Goal: Task Accomplishment & Management: Complete application form

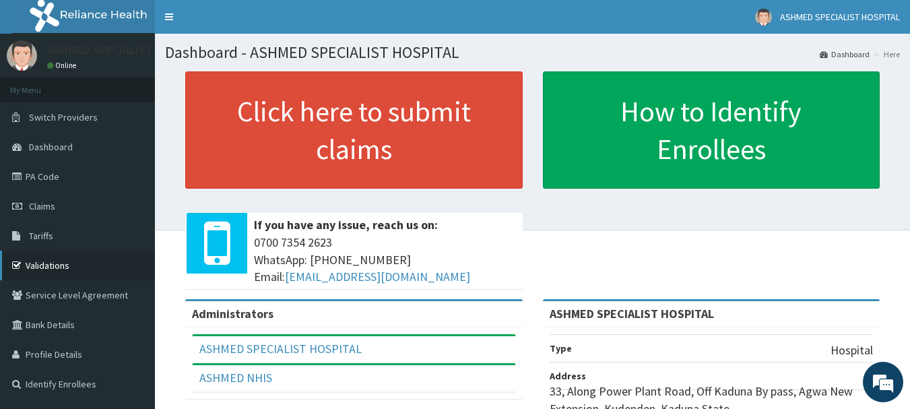
click at [53, 263] on link "Validations" at bounding box center [77, 265] width 155 height 30
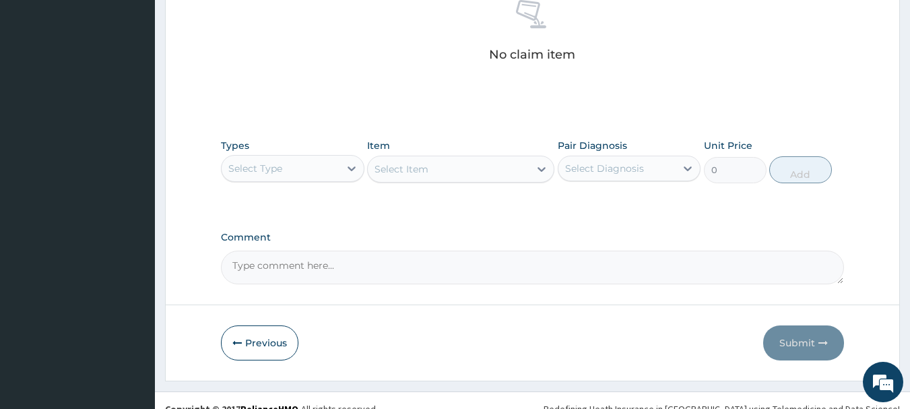
scroll to position [549, 0]
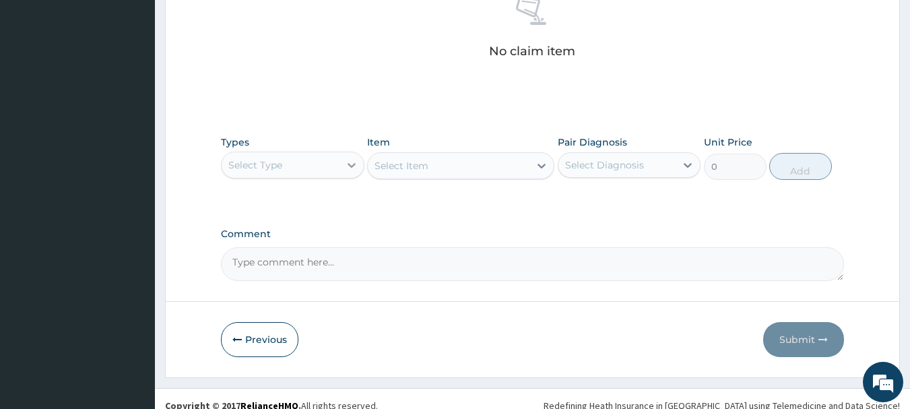
click at [343, 162] on div at bounding box center [351, 165] width 24 height 24
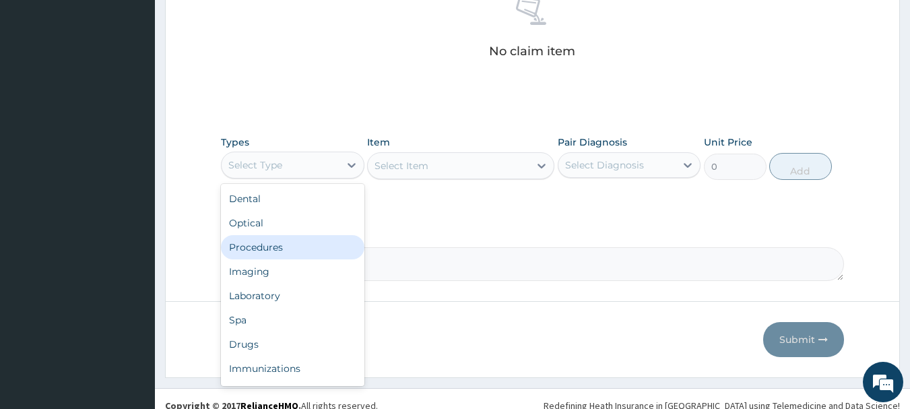
click at [237, 250] on div "Procedures" at bounding box center [292, 247] width 143 height 24
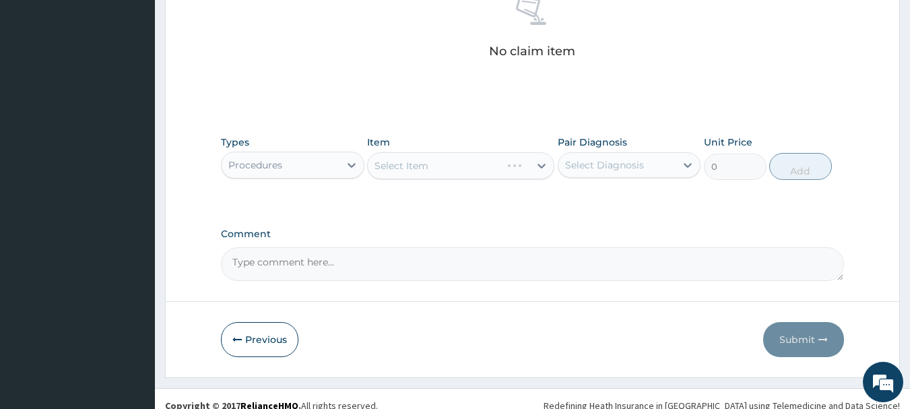
click at [492, 170] on div "Select Item" at bounding box center [460, 165] width 187 height 27
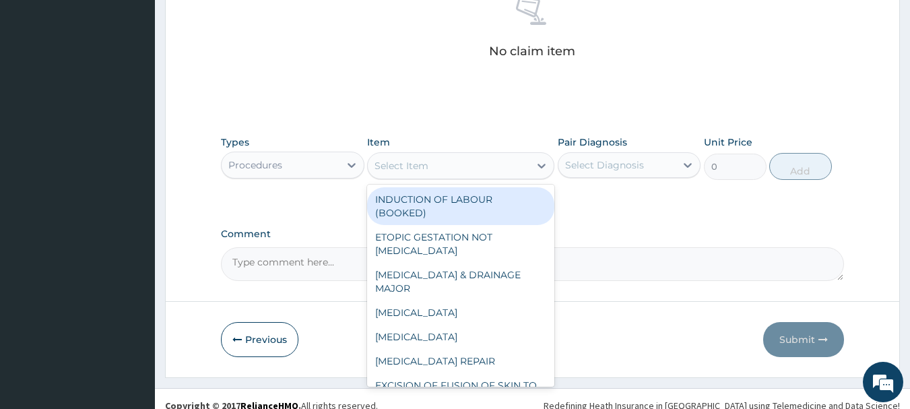
click at [492, 170] on div "Select Item" at bounding box center [449, 166] width 162 height 22
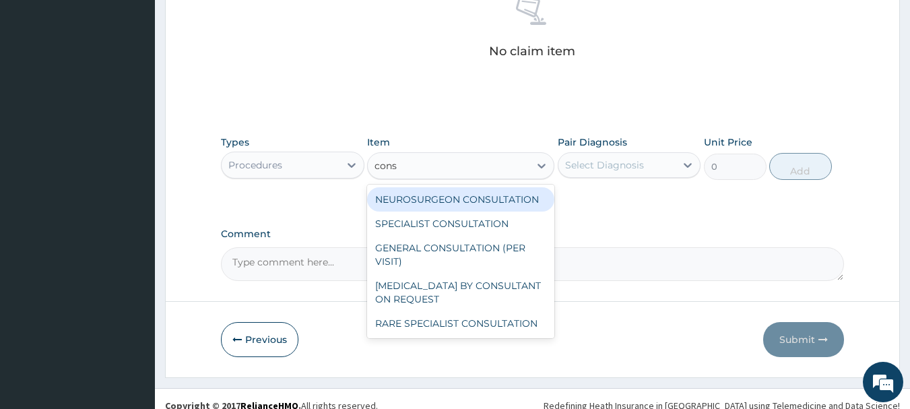
type input "consu"
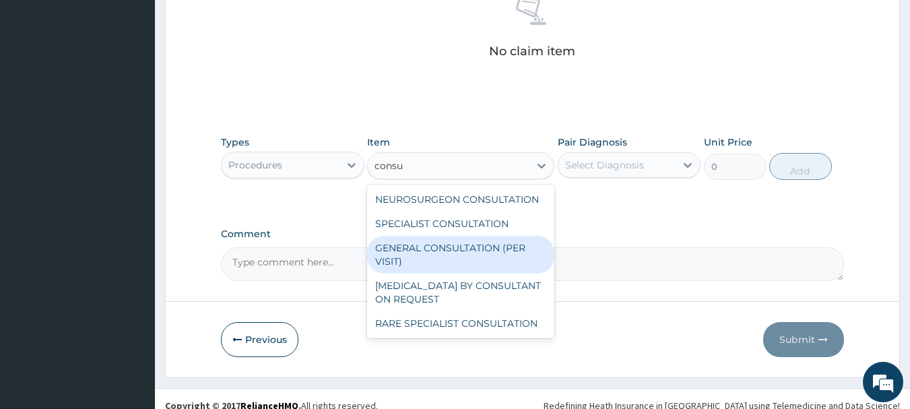
click at [487, 249] on div "GENERAL CONSULTATION (PER VISIT)" at bounding box center [460, 255] width 187 height 38
type input "2000"
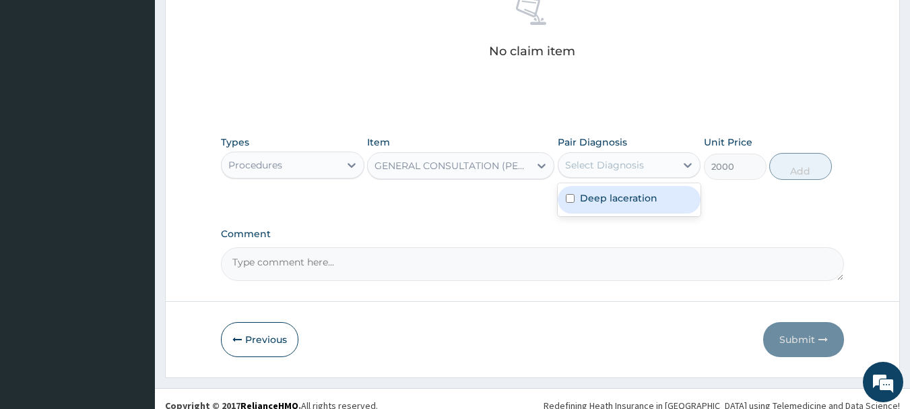
click at [601, 160] on div "Select Diagnosis" at bounding box center [604, 164] width 79 height 13
click at [600, 204] on label "Deep laceration" at bounding box center [618, 197] width 77 height 13
checkbox input "true"
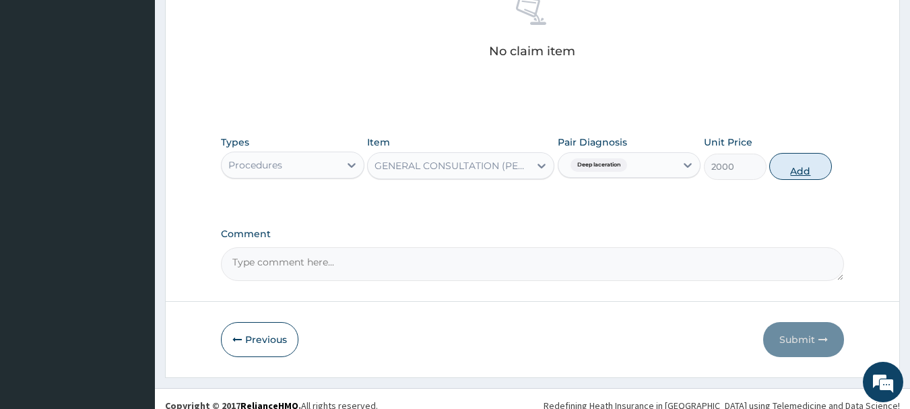
click at [792, 173] on button "Add" at bounding box center [800, 166] width 63 height 27
type input "0"
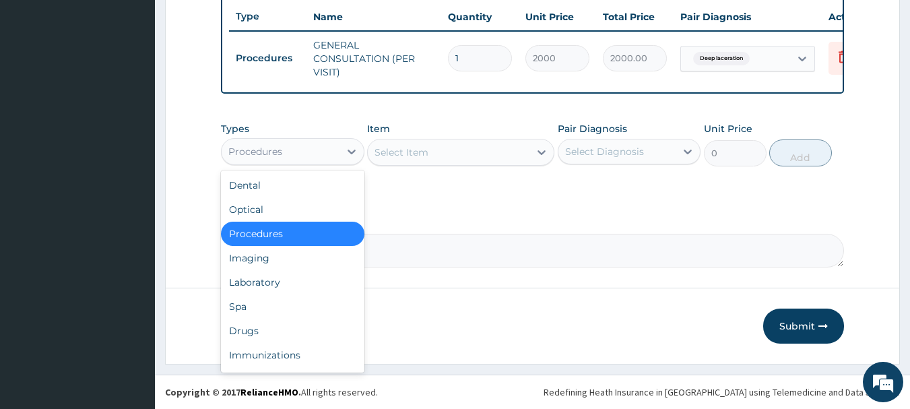
click at [318, 159] on div "Procedures" at bounding box center [281, 152] width 118 height 22
click at [264, 332] on div "Drugs" at bounding box center [292, 330] width 143 height 24
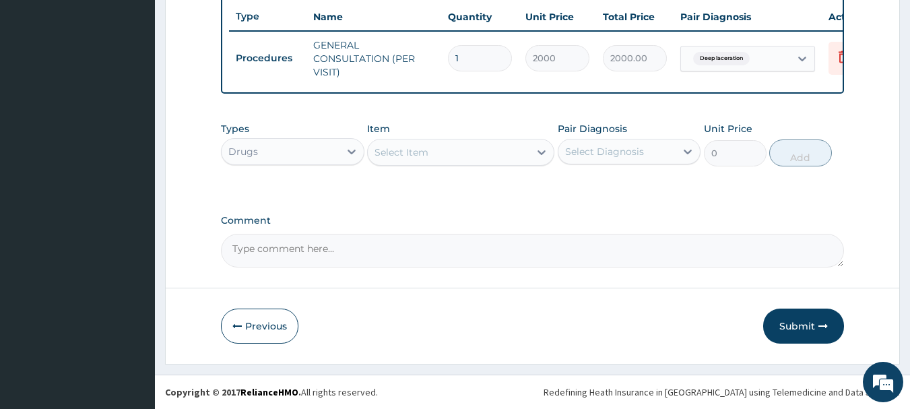
click at [509, 153] on div "Select Item" at bounding box center [449, 152] width 162 height 22
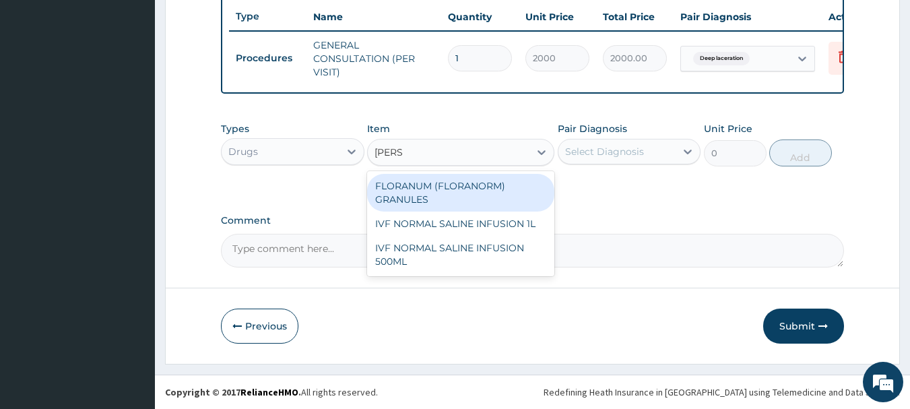
type input "normal"
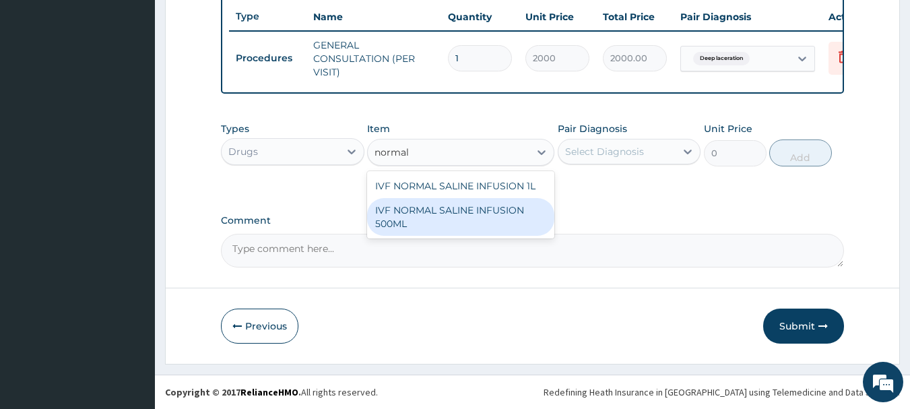
click at [485, 207] on div "IVF NORMAL SALINE INFUSION 500ML" at bounding box center [460, 217] width 187 height 38
type input "1000"
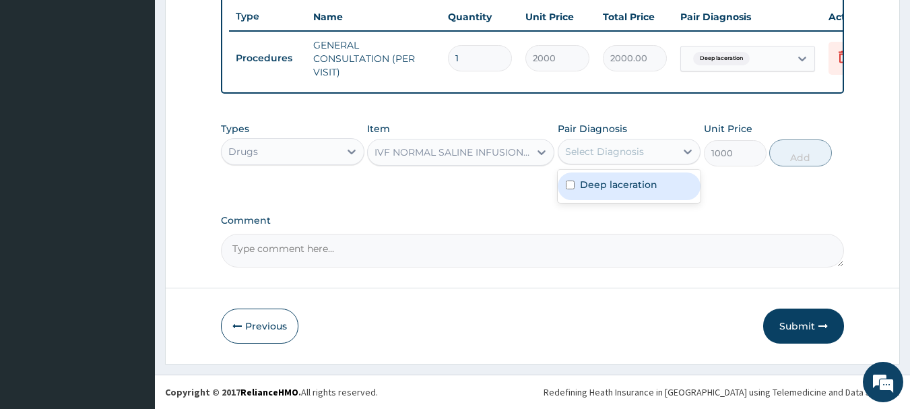
click at [629, 148] on div "Select Diagnosis" at bounding box center [604, 151] width 79 height 13
click at [608, 182] on label "Deep laceration" at bounding box center [618, 184] width 77 height 13
checkbox input "true"
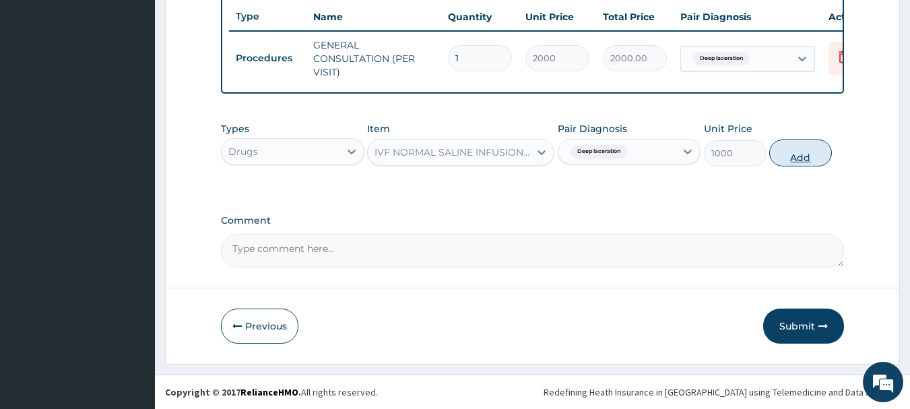
click at [781, 148] on button "Add" at bounding box center [800, 152] width 63 height 27
type input "0"
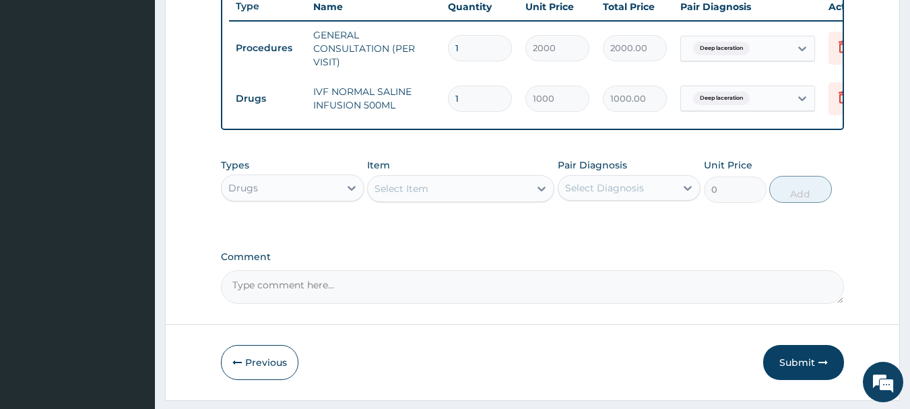
click at [462, 199] on div "Select Item" at bounding box center [449, 189] width 162 height 22
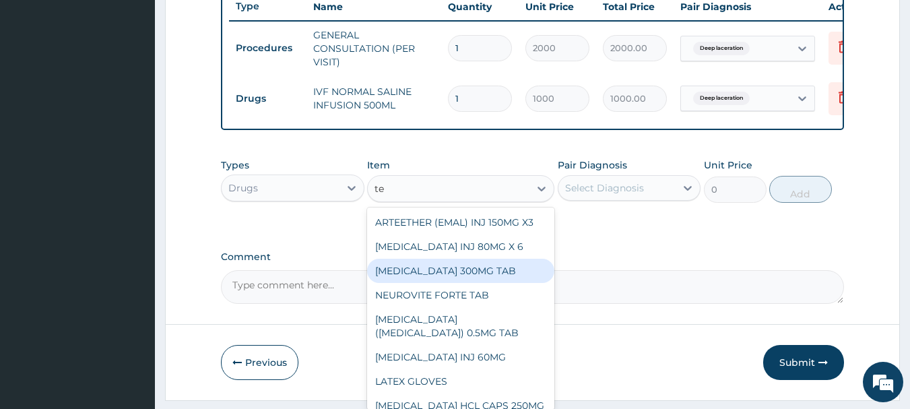
type input "tet"
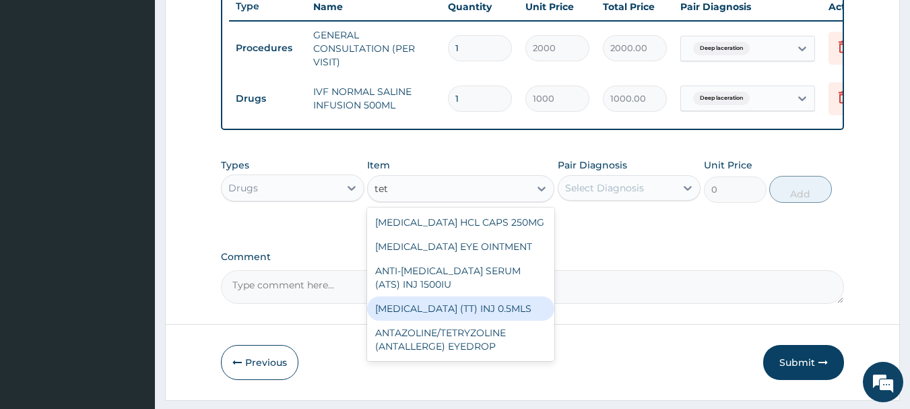
click at [463, 316] on div "TETANUS TOXOID (TT) INJ 0.5MLS" at bounding box center [460, 308] width 187 height 24
type input "400"
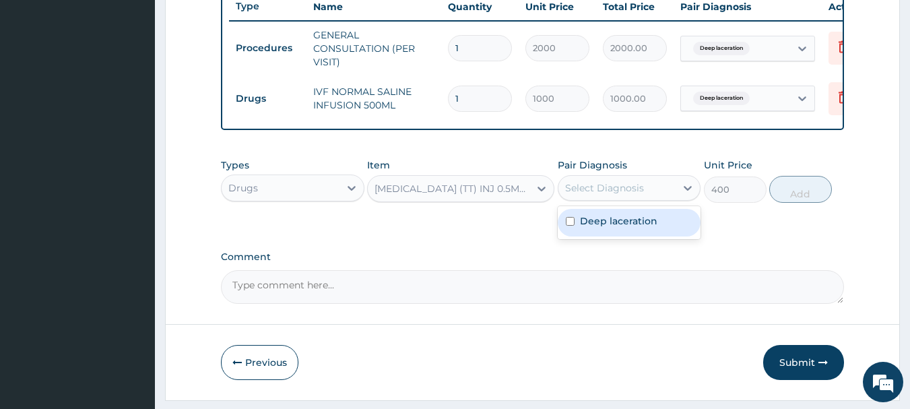
click at [624, 191] on div "Select Diagnosis" at bounding box center [604, 187] width 79 height 13
click at [602, 236] on div "Deep laceration" at bounding box center [628, 223] width 143 height 28
checkbox input "true"
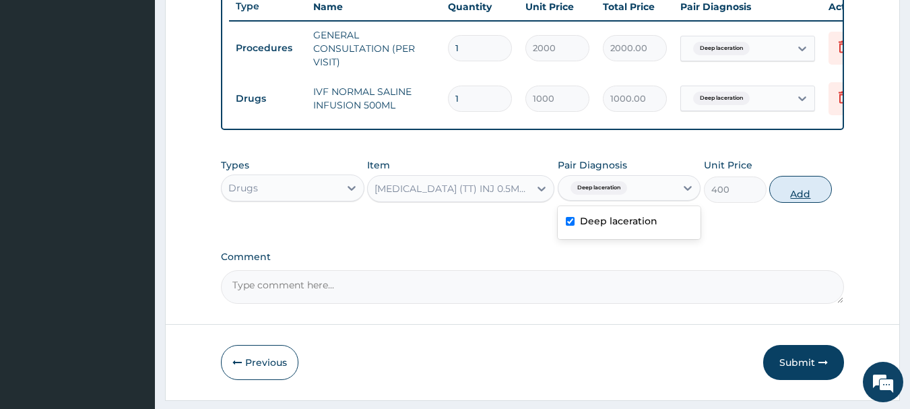
click at [794, 196] on button "Add" at bounding box center [800, 189] width 63 height 27
type input "0"
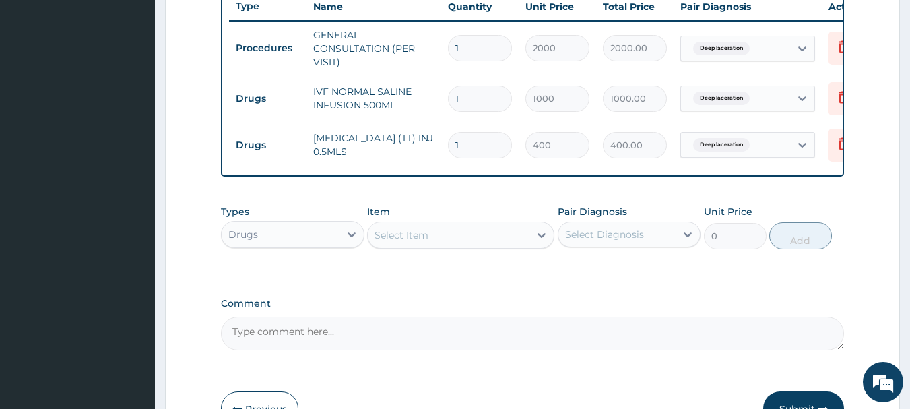
click at [471, 246] on div "Select Item" at bounding box center [449, 235] width 162 height 22
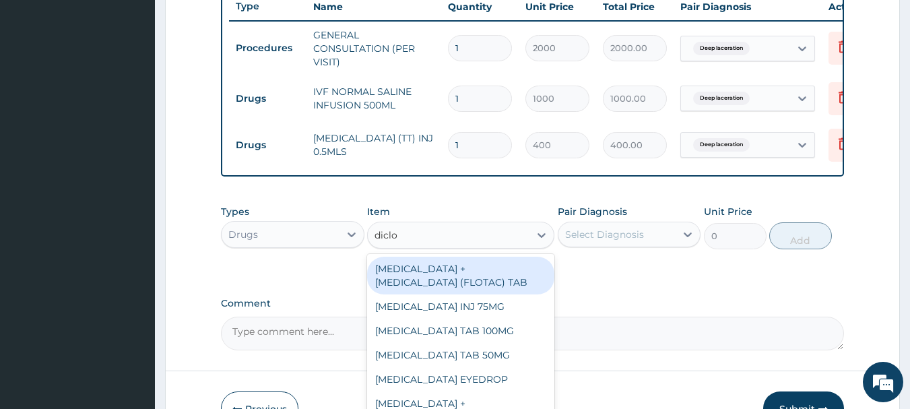
type input "diclof"
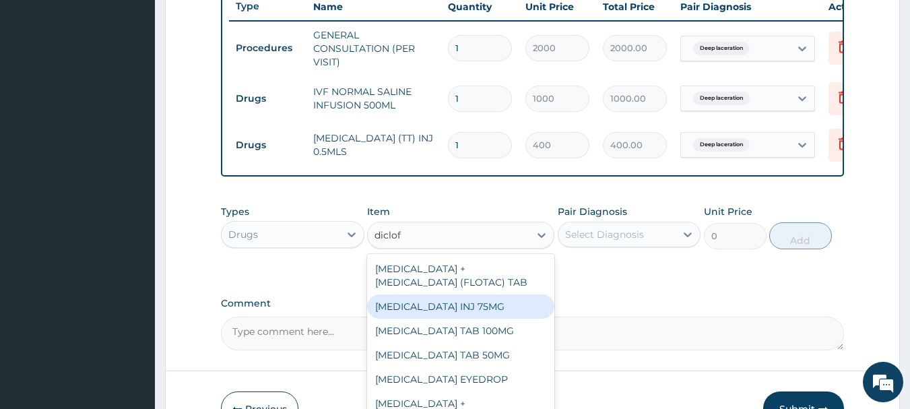
click at [460, 316] on div "DICLOFENAC INJ 75MG" at bounding box center [460, 306] width 187 height 24
type input "200"
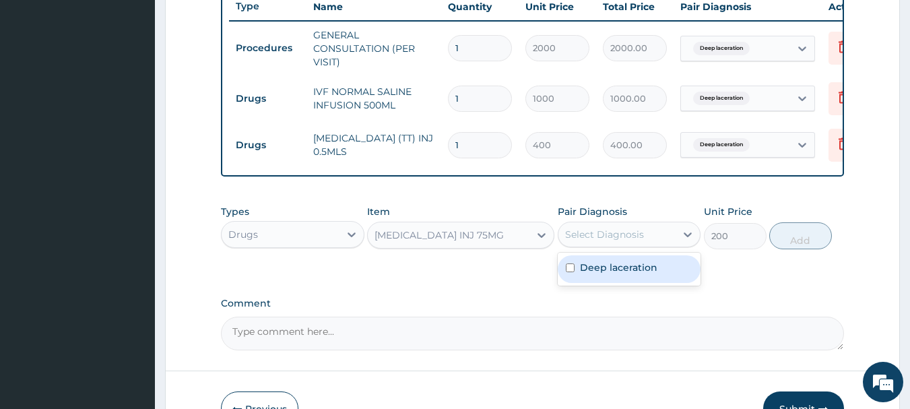
click at [617, 241] on div "Select Diagnosis" at bounding box center [604, 234] width 79 height 13
click at [596, 274] on label "Deep laceration" at bounding box center [618, 267] width 77 height 13
checkbox input "true"
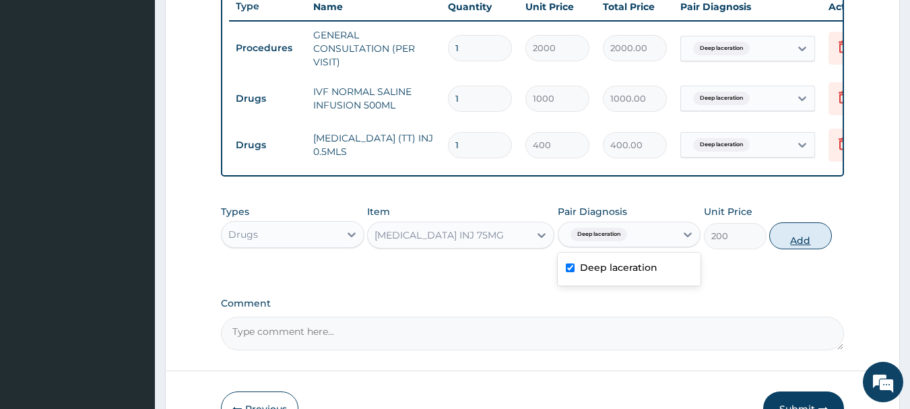
click at [792, 246] on button "Add" at bounding box center [800, 235] width 63 height 27
type input "0"
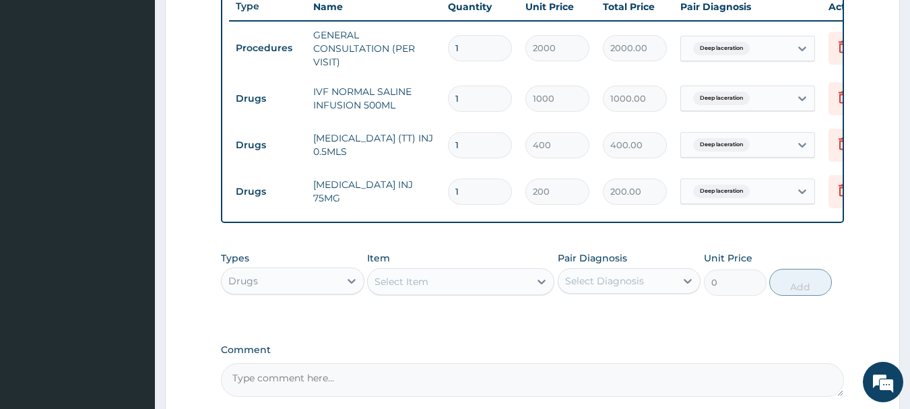
click at [477, 285] on div "Select Item" at bounding box center [449, 282] width 162 height 22
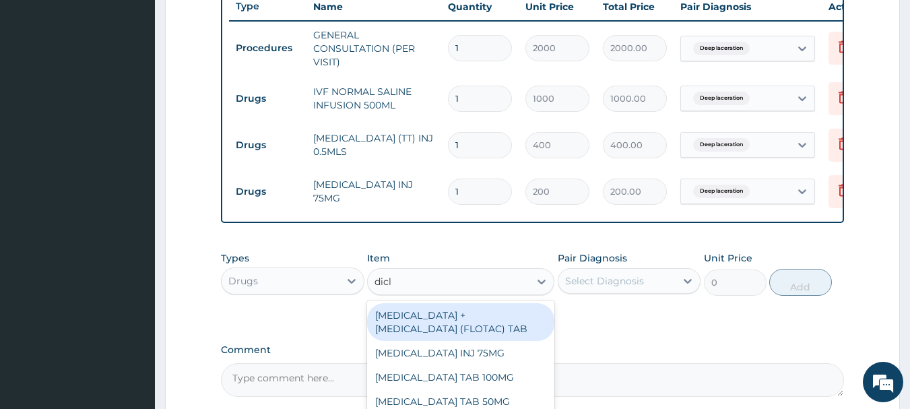
type input "diclo"
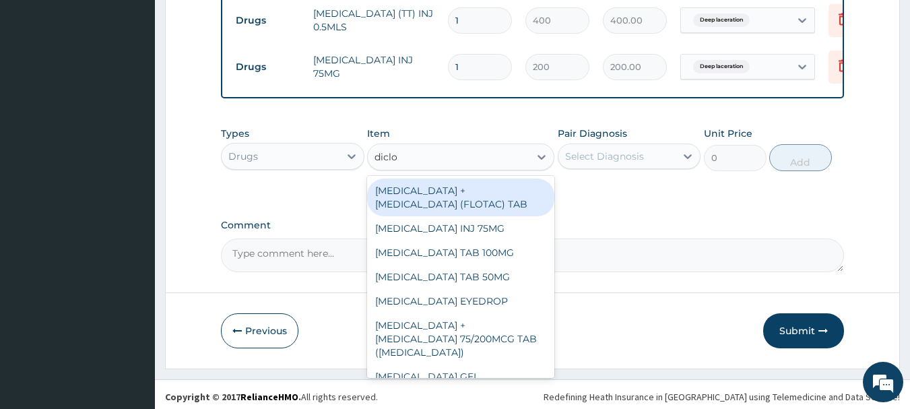
scroll to position [653, 0]
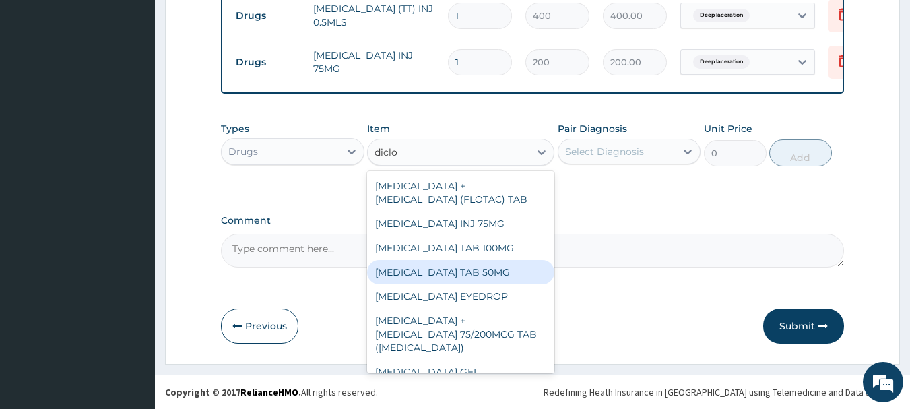
click at [463, 284] on div "DICLOFENAC POTASSIUM TAB 50MG" at bounding box center [460, 272] width 187 height 24
type input "30"
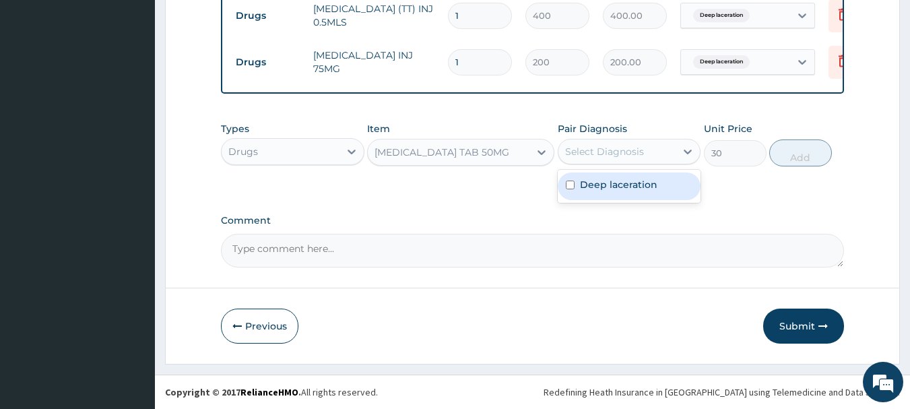
click at [614, 152] on div "Select Diagnosis" at bounding box center [604, 151] width 79 height 13
click at [598, 191] on label "Deep laceration" at bounding box center [618, 184] width 77 height 13
checkbox input "true"
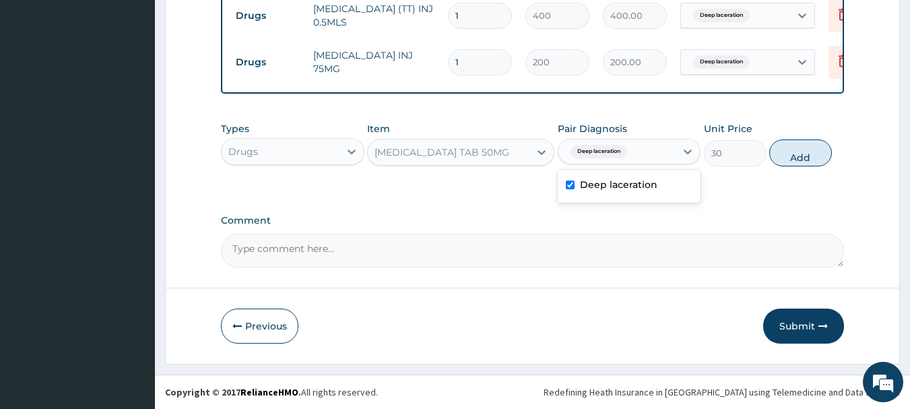
click at [791, 152] on button "Add" at bounding box center [800, 152] width 63 height 27
type input "0"
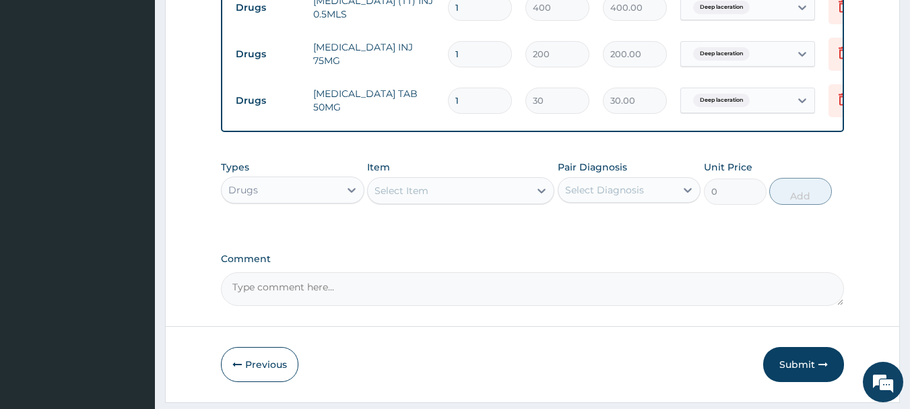
type input "10"
type input "300.00"
type input "10"
click at [531, 203] on div at bounding box center [541, 190] width 24 height 24
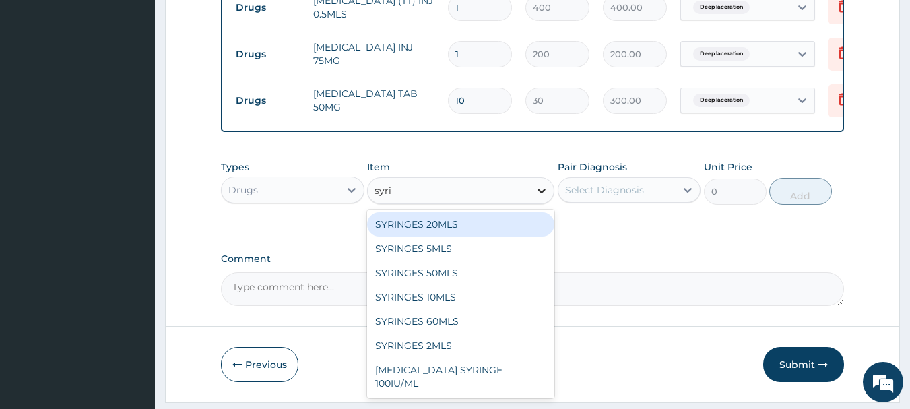
type input "syrin"
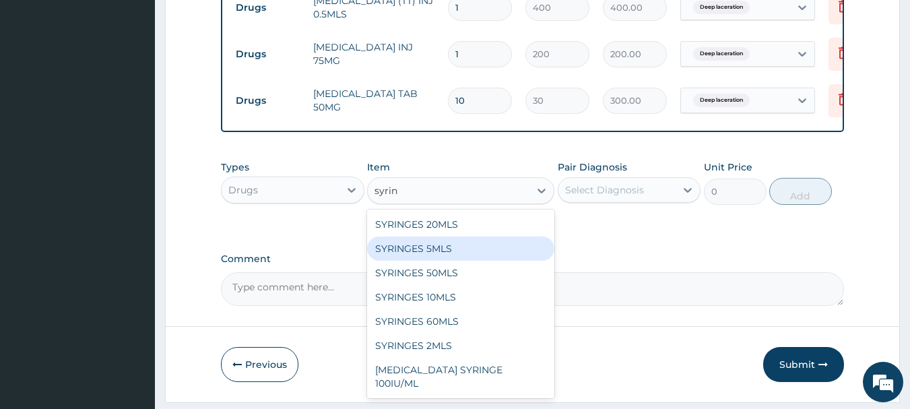
click at [483, 261] on div "SYRINGES 5MLS" at bounding box center [460, 248] width 187 height 24
type input "80"
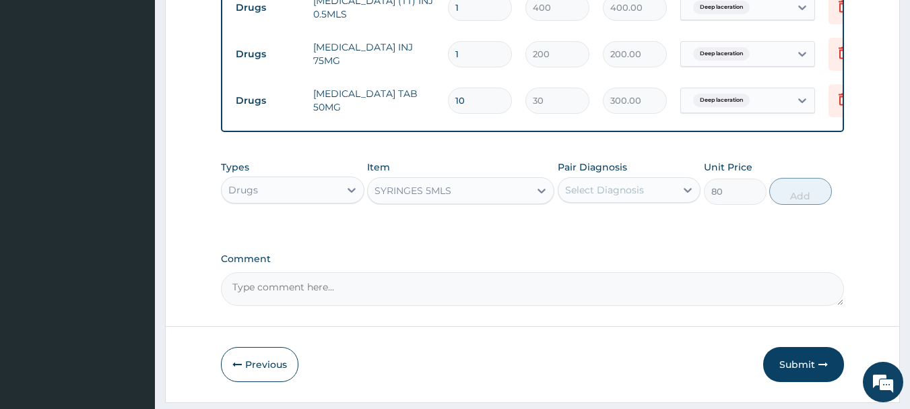
click at [621, 195] on div "Select Diagnosis" at bounding box center [604, 189] width 79 height 13
click at [607, 230] on label "Deep laceration" at bounding box center [618, 222] width 77 height 13
checkbox input "true"
click at [782, 197] on button "Add" at bounding box center [800, 191] width 63 height 27
type input "0"
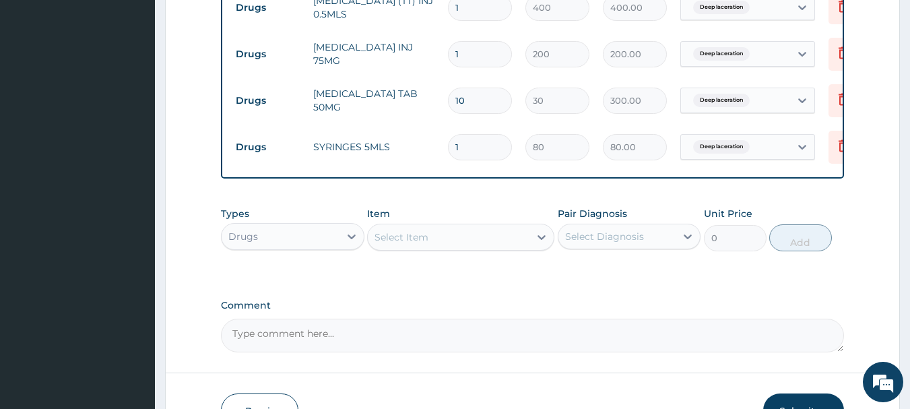
type input "0.00"
type input "2"
type input "160.00"
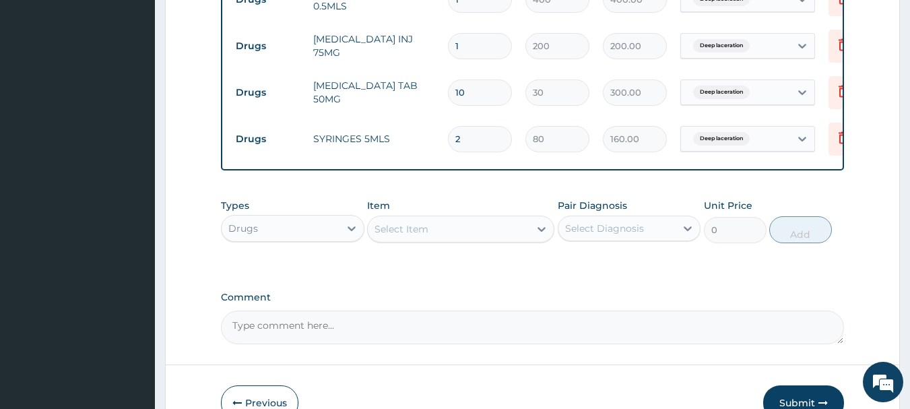
scroll to position [748, 0]
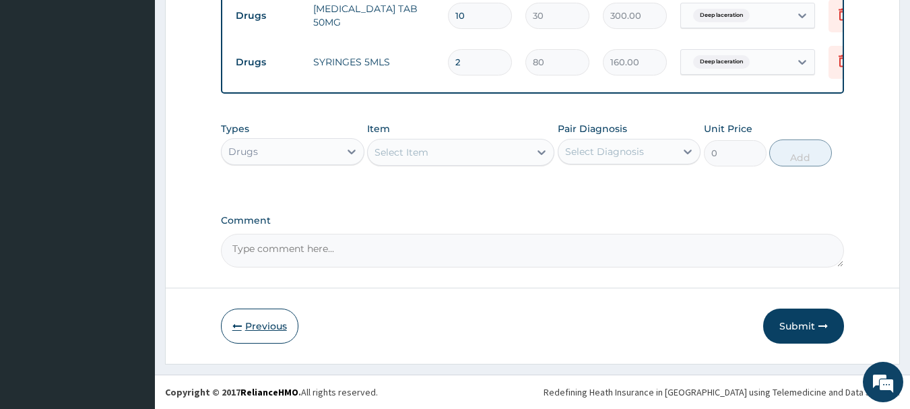
type input "2"
click at [246, 327] on button "Previous" at bounding box center [259, 325] width 77 height 35
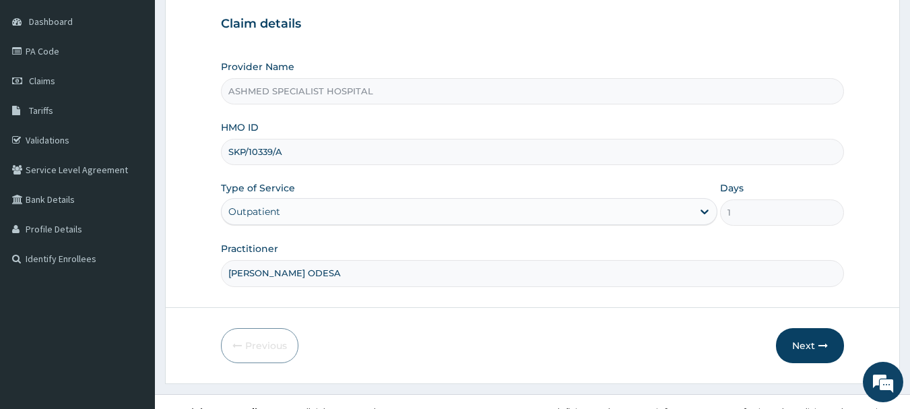
scroll to position [99, 0]
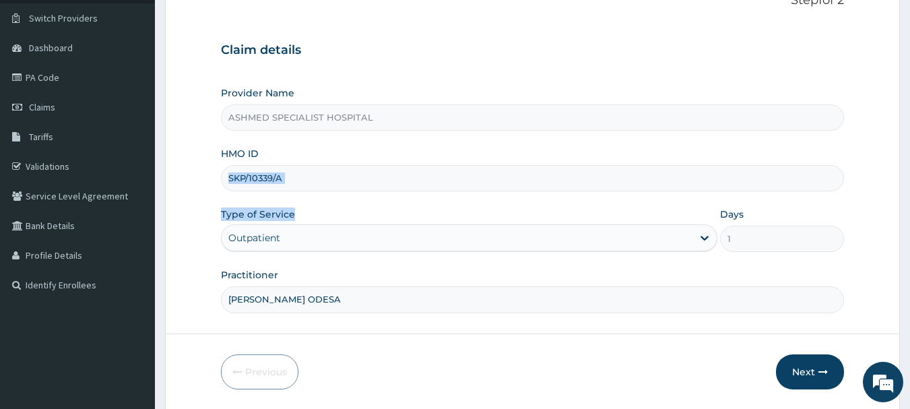
drag, startPoint x: 909, startPoint y: 172, endPoint x: 445, endPoint y: 220, distance: 466.4
click at [445, 220] on section "Step 1 of 2 Claim details Provider Name ASHMED SPECIALIST HOSPITAL HMO ID SKP/1…" at bounding box center [532, 190] width 755 height 457
drag, startPoint x: 290, startPoint y: 184, endPoint x: 213, endPoint y: 194, distance: 76.7
click at [213, 194] on form "Step 1 of 2 Claim details Provider Name ASHMED SPECIALIST HOSPITAL HMO ID SKP/1…" at bounding box center [532, 190] width 735 height 437
click at [802, 364] on button "Next" at bounding box center [810, 371] width 68 height 35
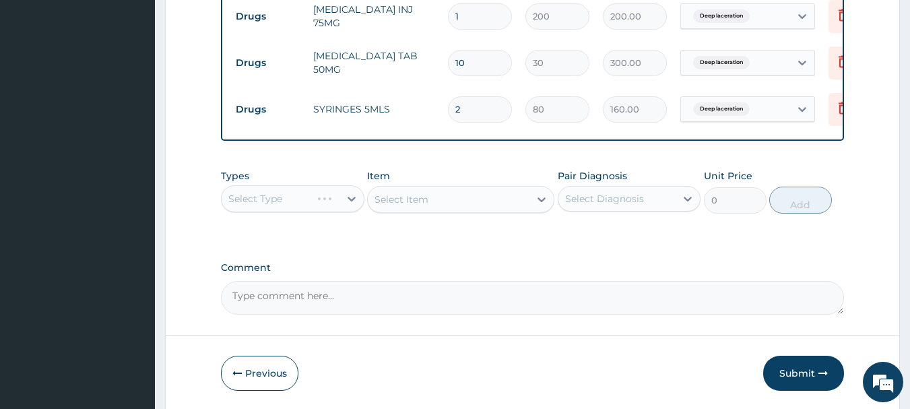
scroll to position [748, 0]
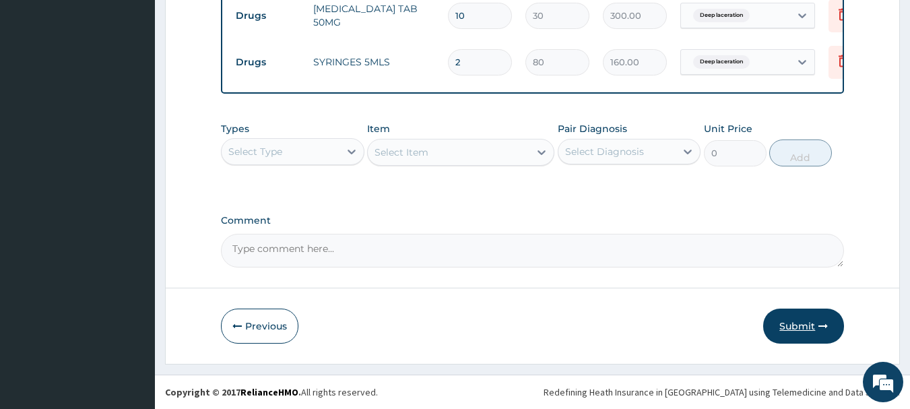
click at [788, 323] on button "Submit" at bounding box center [803, 325] width 81 height 35
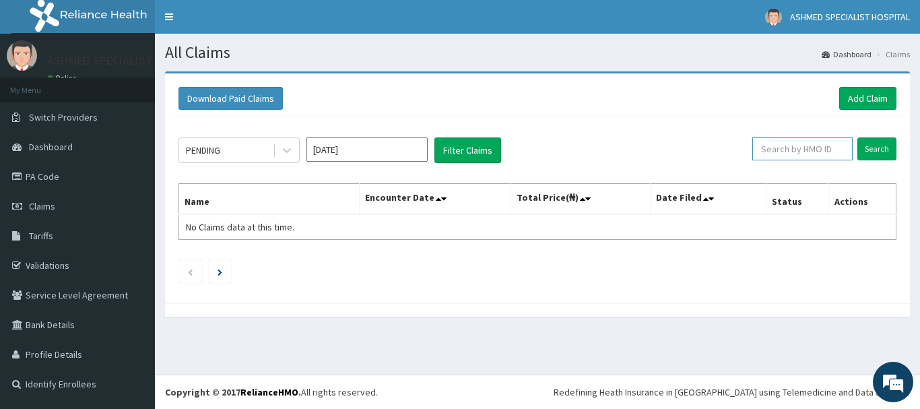
click at [799, 154] on input "text" at bounding box center [802, 148] width 100 height 23
paste input "SKP/10339/A"
type input "SKP/10339/A"
click at [873, 145] on input "Search" at bounding box center [876, 148] width 39 height 23
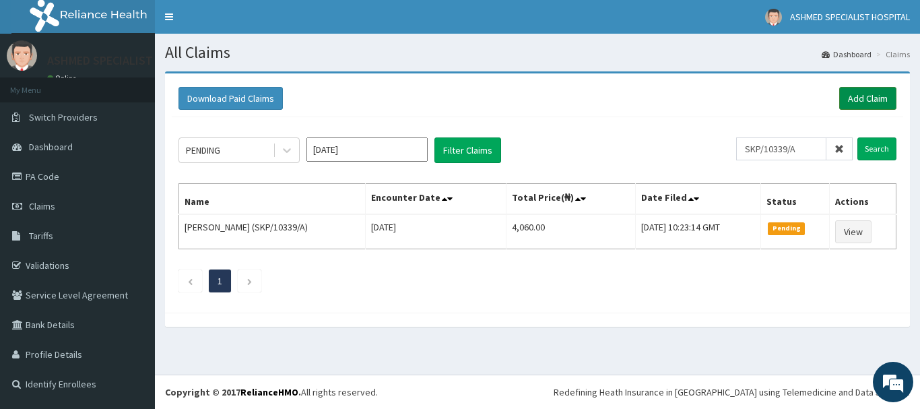
click at [877, 96] on link "Add Claim" at bounding box center [867, 98] width 57 height 23
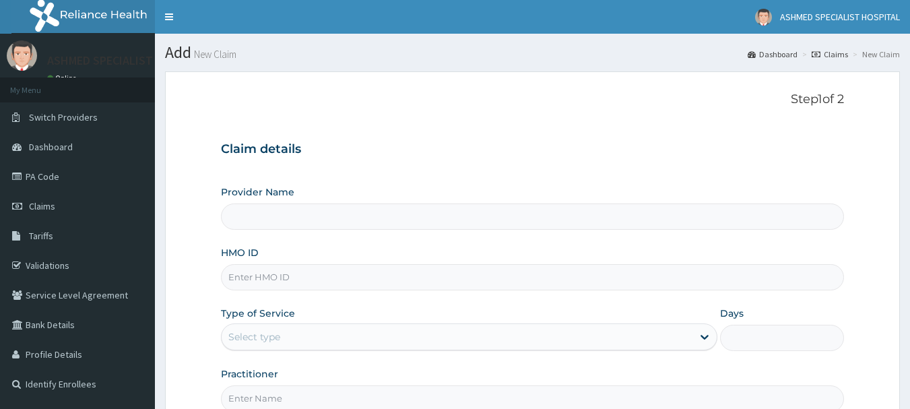
type input "ASHMED SPECIALIST HOSPITAL"
click at [260, 277] on input "HMO ID" at bounding box center [532, 277] width 623 height 26
type input "pfm/10162/d"
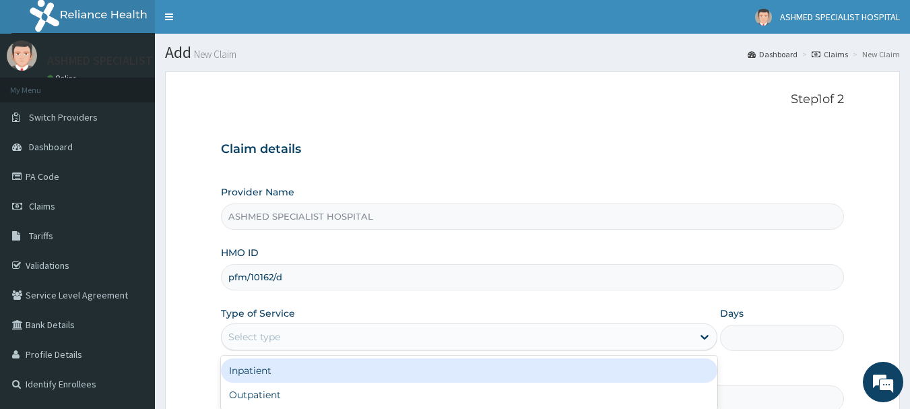
click at [294, 334] on div "Select type" at bounding box center [457, 337] width 471 height 22
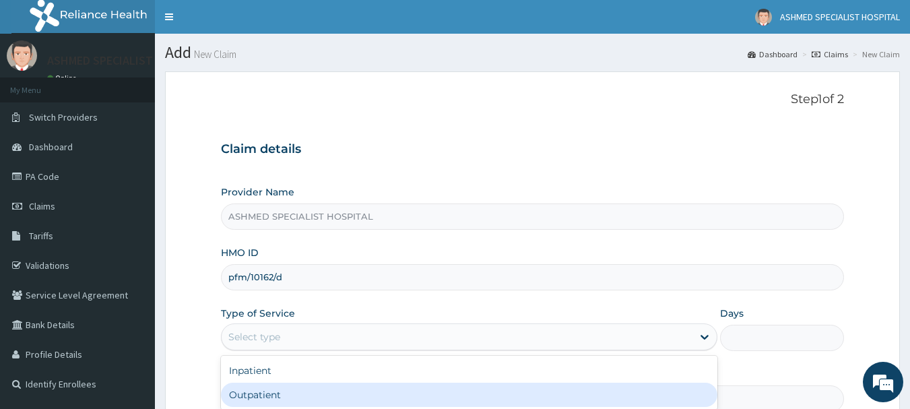
click at [262, 393] on div "Outpatient" at bounding box center [469, 394] width 496 height 24
type input "1"
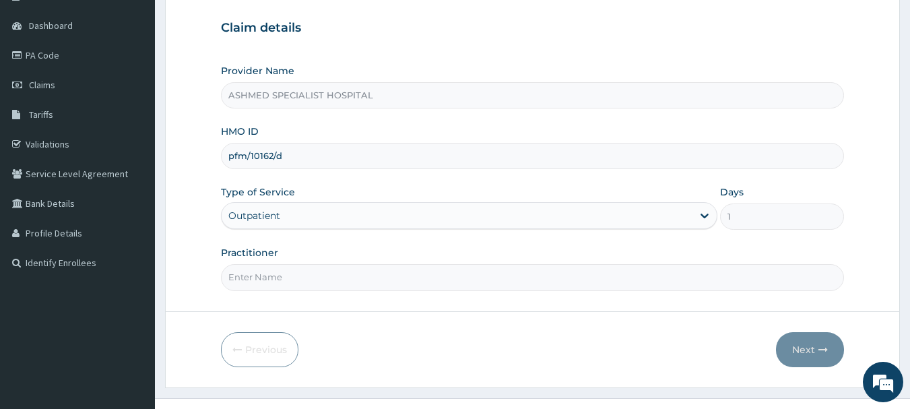
scroll to position [145, 0]
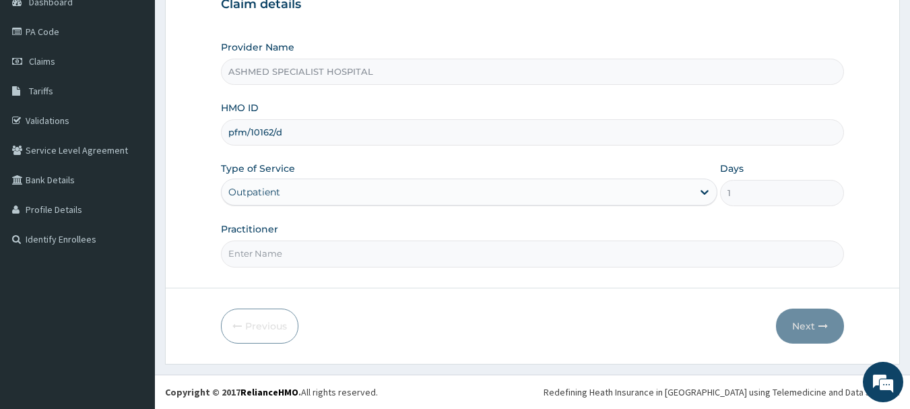
click at [279, 256] on input "Practitioner" at bounding box center [532, 253] width 623 height 26
type input "[PERSON_NAME] ODESA"
click at [828, 318] on button "Next" at bounding box center [810, 325] width 68 height 35
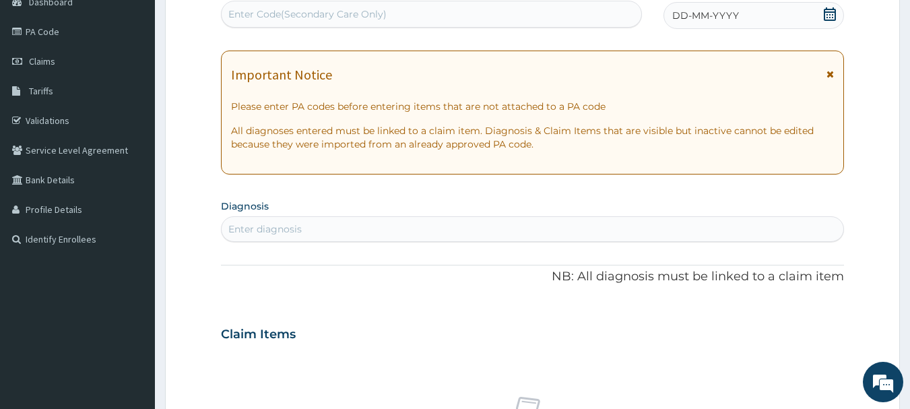
click at [832, 15] on icon at bounding box center [829, 13] width 13 height 13
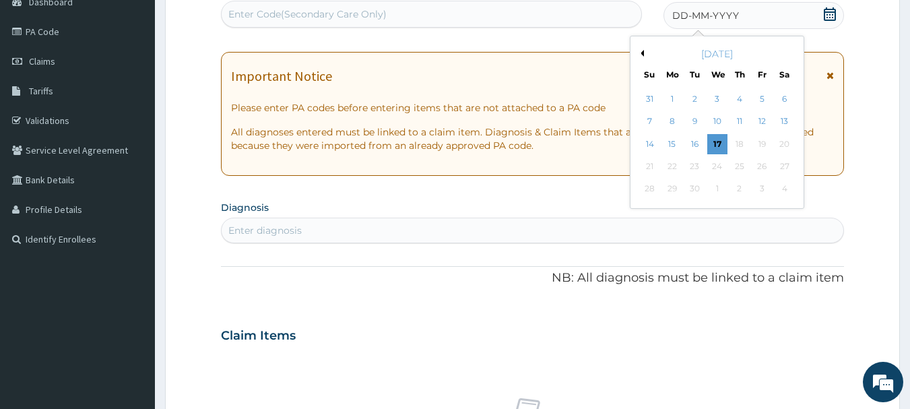
click at [643, 50] on button "Previous Month" at bounding box center [640, 53] width 7 height 7
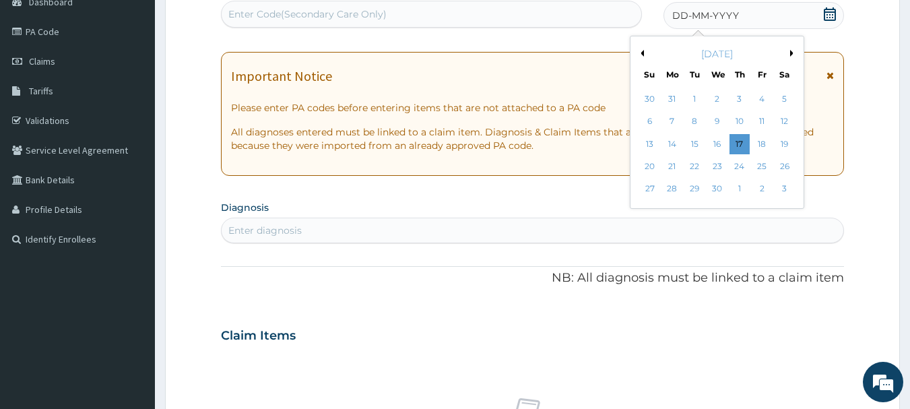
click at [643, 50] on button "Previous Month" at bounding box center [640, 53] width 7 height 7
click at [648, 165] on div "16" at bounding box center [650, 166] width 20 height 20
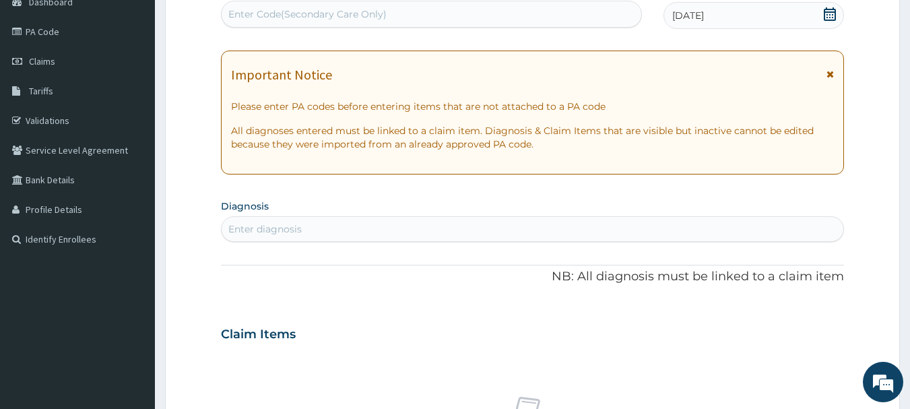
click at [285, 222] on div "Enter diagnosis" at bounding box center [264, 228] width 73 height 13
type input "malaria"
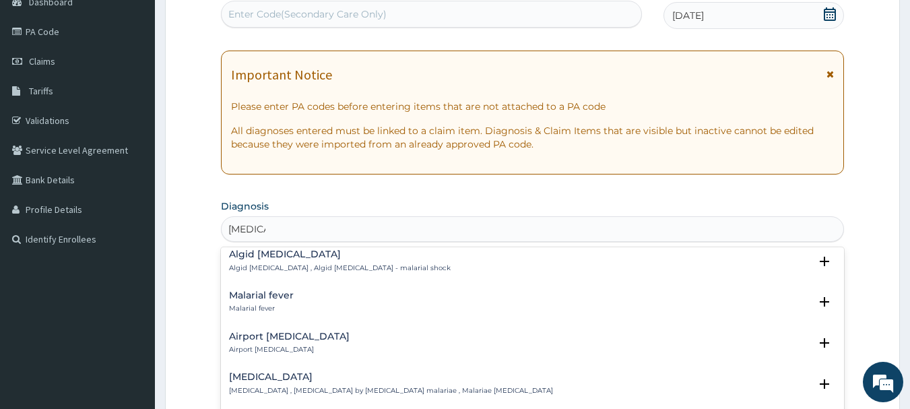
scroll to position [197, 0]
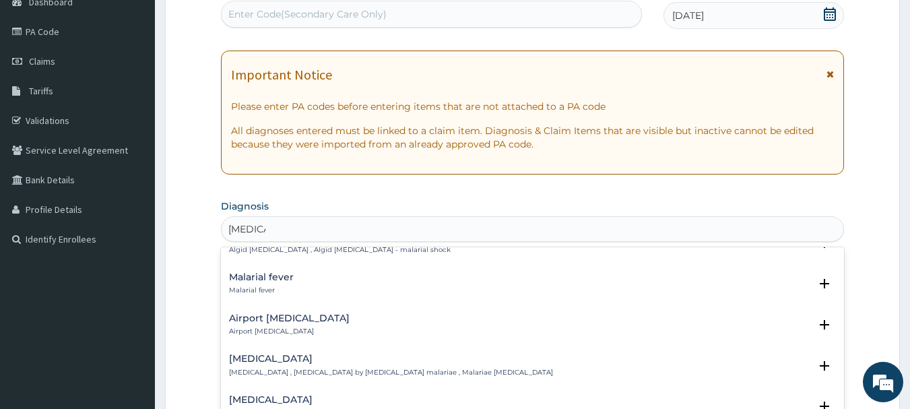
click at [259, 272] on h4 "Malarial fever" at bounding box center [261, 277] width 65 height 10
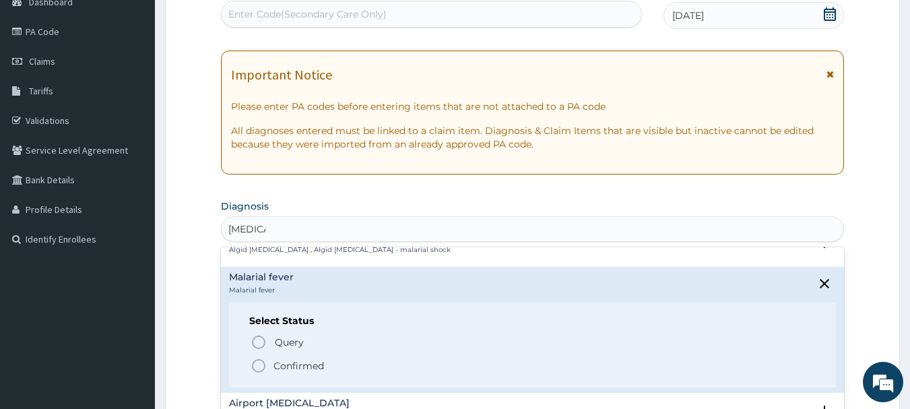
click at [257, 358] on icon "status option filled" at bounding box center [258, 366] width 16 height 16
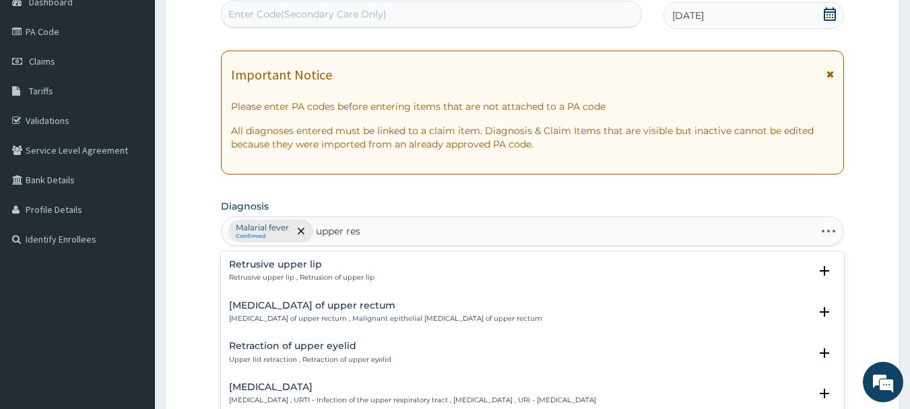
type input "upper resp"
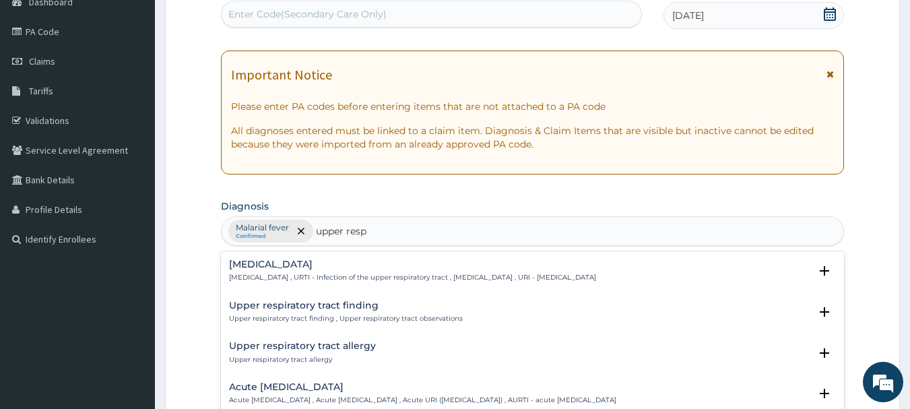
click at [288, 262] on h4 "Upper respiratory infection" at bounding box center [412, 264] width 367 height 10
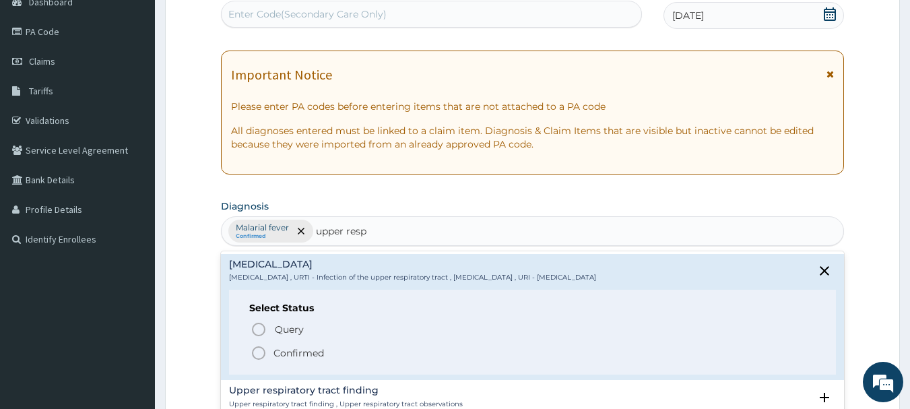
click at [288, 351] on p "Confirmed" at bounding box center [298, 352] width 50 height 13
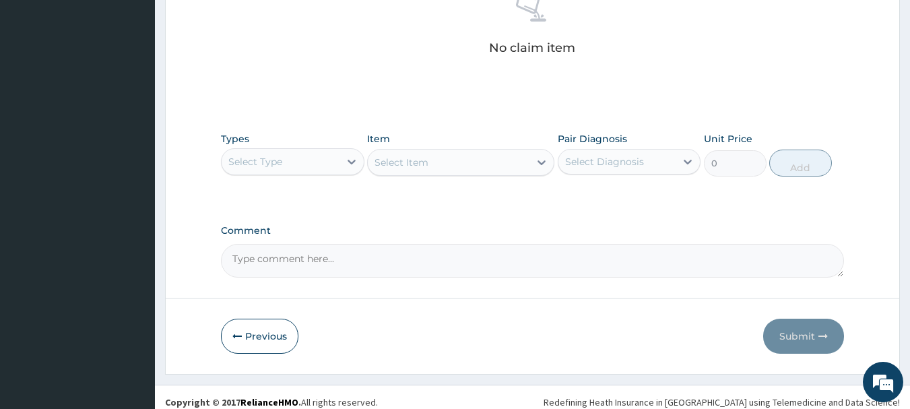
scroll to position [562, 0]
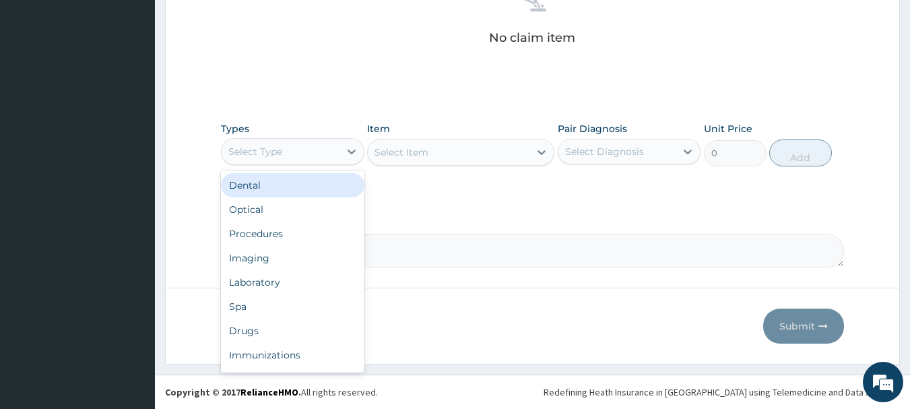
click at [335, 154] on div "Select Type" at bounding box center [281, 152] width 118 height 22
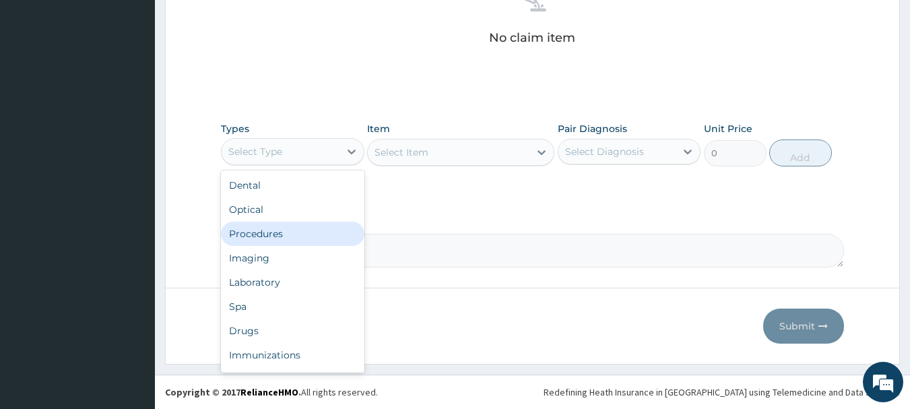
click at [250, 237] on div "Procedures" at bounding box center [292, 234] width 143 height 24
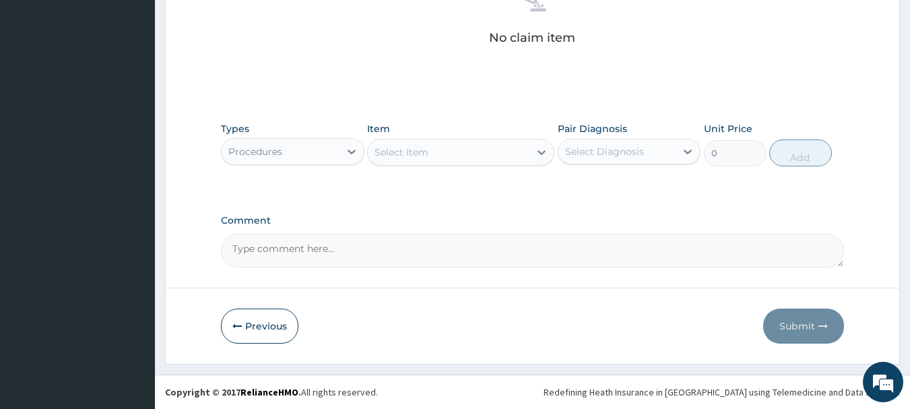
click at [451, 152] on div "Select Item" at bounding box center [449, 152] width 162 height 22
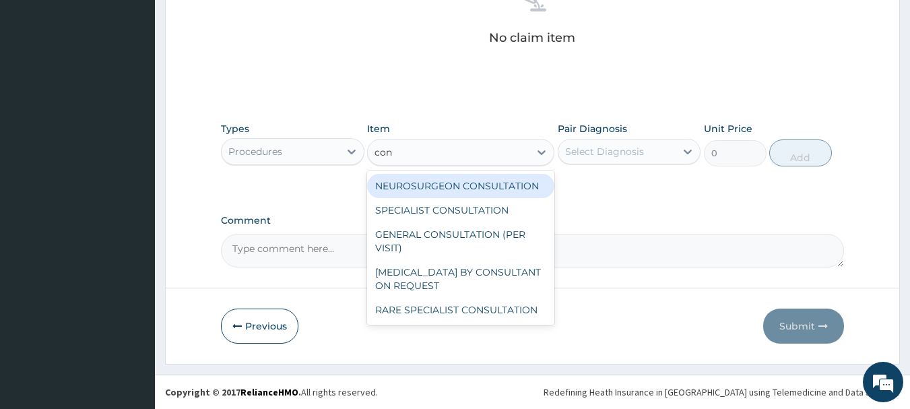
type input "cons"
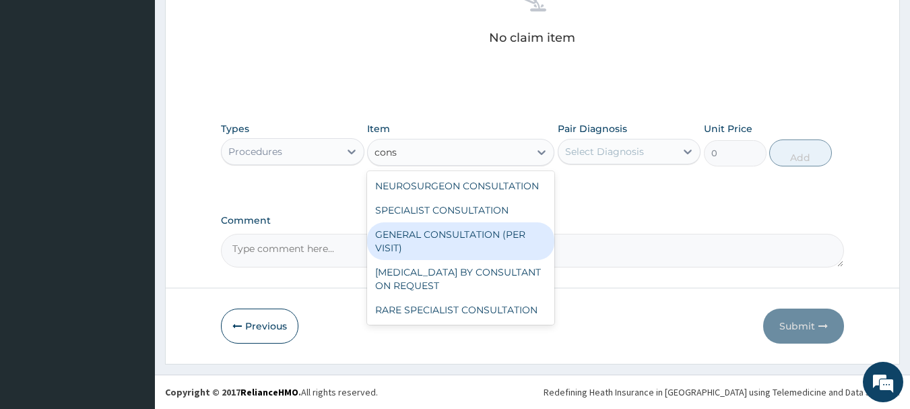
click at [403, 246] on div "GENERAL CONSULTATION (PER VISIT)" at bounding box center [460, 241] width 187 height 38
type input "2000"
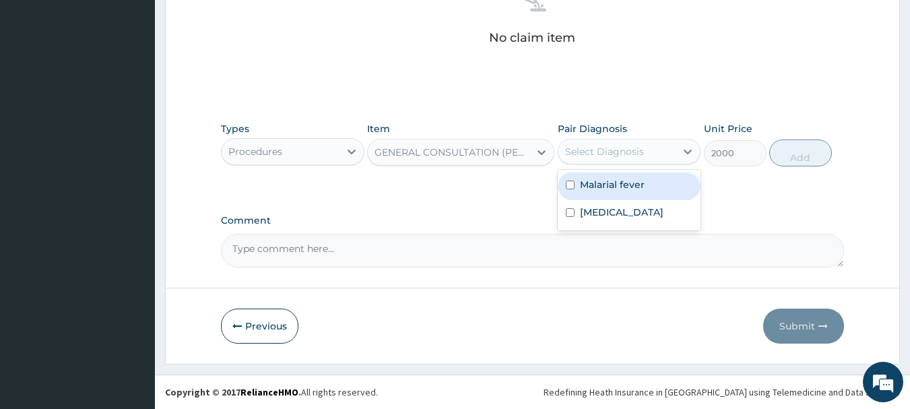
click at [596, 146] on div "Select Diagnosis" at bounding box center [604, 151] width 79 height 13
click at [588, 182] on label "Malarial fever" at bounding box center [612, 184] width 65 height 13
checkbox input "true"
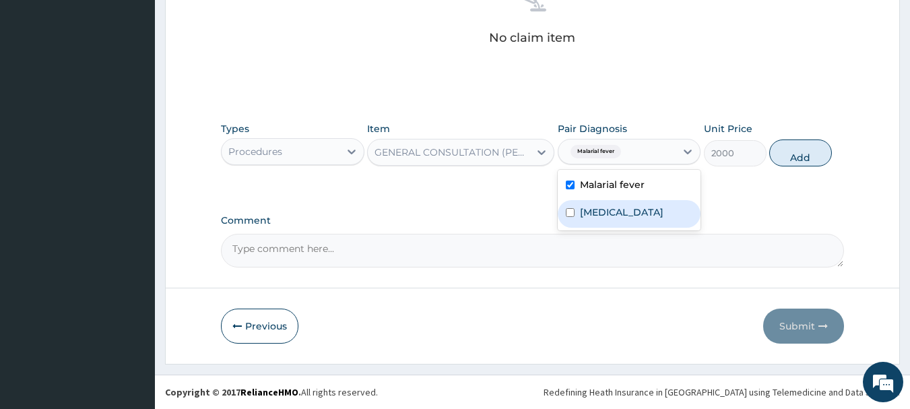
click at [587, 217] on label "Upper respiratory infection" at bounding box center [621, 211] width 83 height 13
checkbox input "true"
click at [786, 155] on button "Add" at bounding box center [800, 152] width 63 height 27
type input "0"
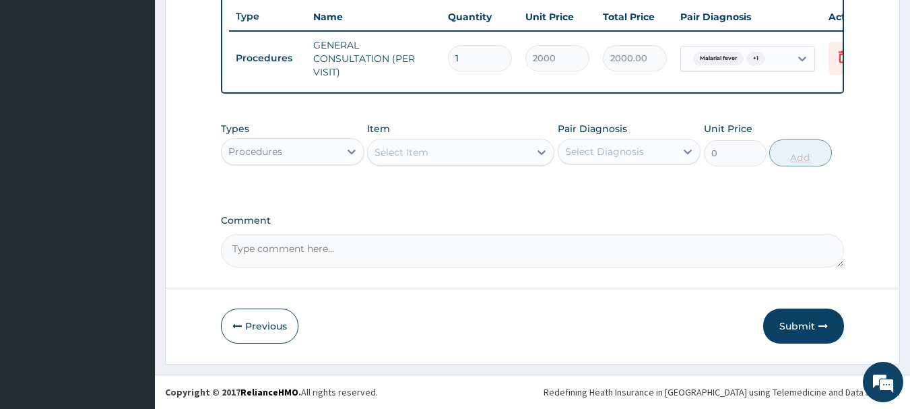
scroll to position [516, 0]
click at [324, 155] on div "Procedures" at bounding box center [281, 152] width 118 height 22
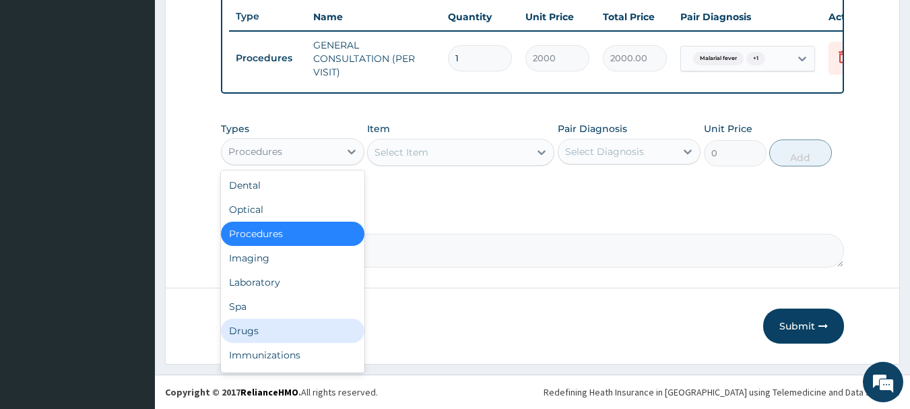
click at [281, 329] on div "Drugs" at bounding box center [292, 330] width 143 height 24
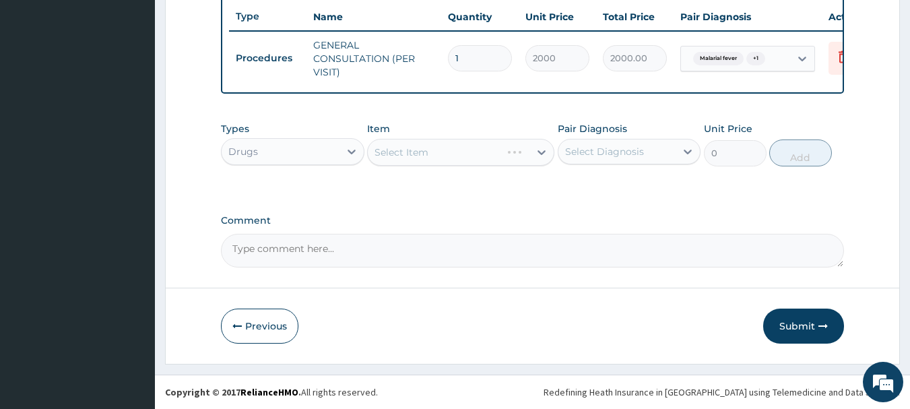
click at [503, 151] on div "Select Item" at bounding box center [460, 152] width 187 height 27
click at [503, 151] on div "Select Item" at bounding box center [449, 152] width 162 height 22
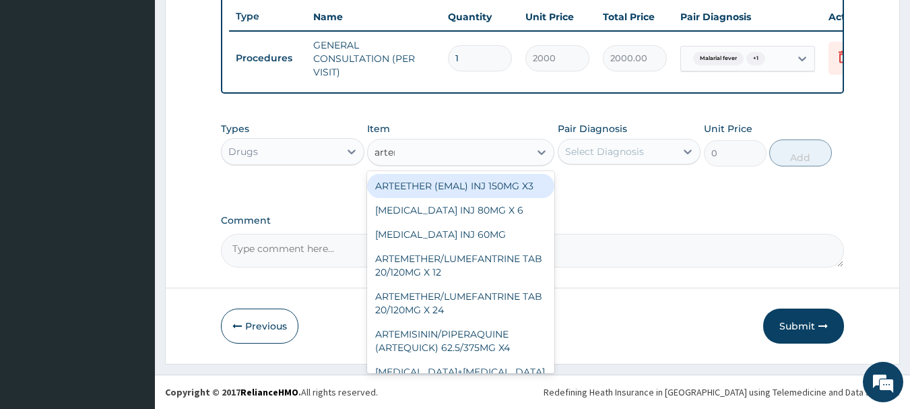
type input "arteme"
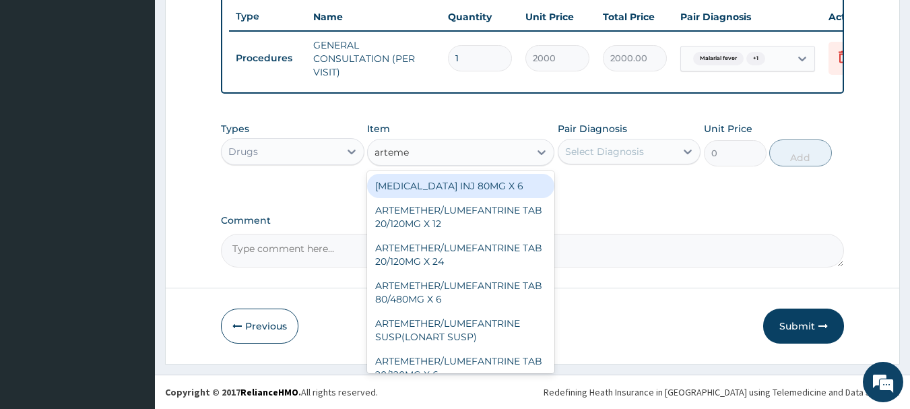
click at [499, 184] on div "ARTEMETHER INJ 80MG X 6" at bounding box center [460, 186] width 187 height 24
type input "300"
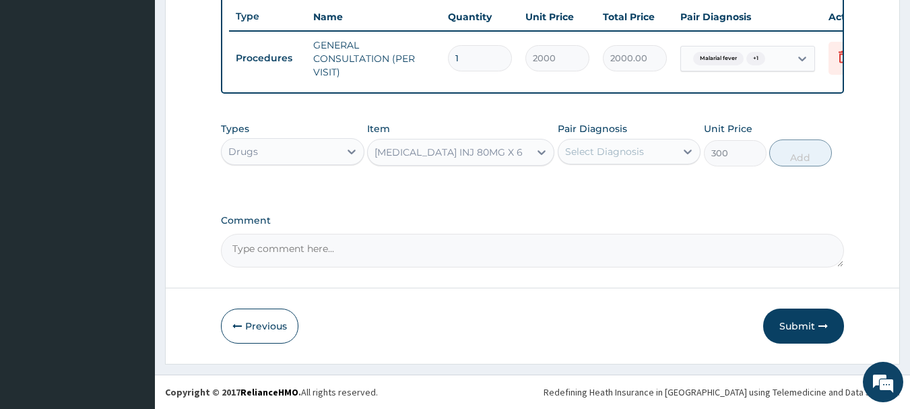
click at [584, 156] on div "Select Diagnosis" at bounding box center [604, 151] width 79 height 13
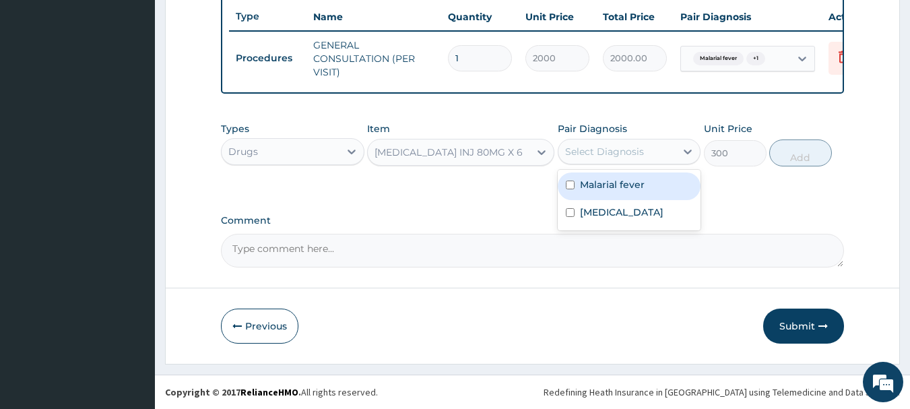
click at [584, 185] on label "Malarial fever" at bounding box center [612, 184] width 65 height 13
checkbox input "true"
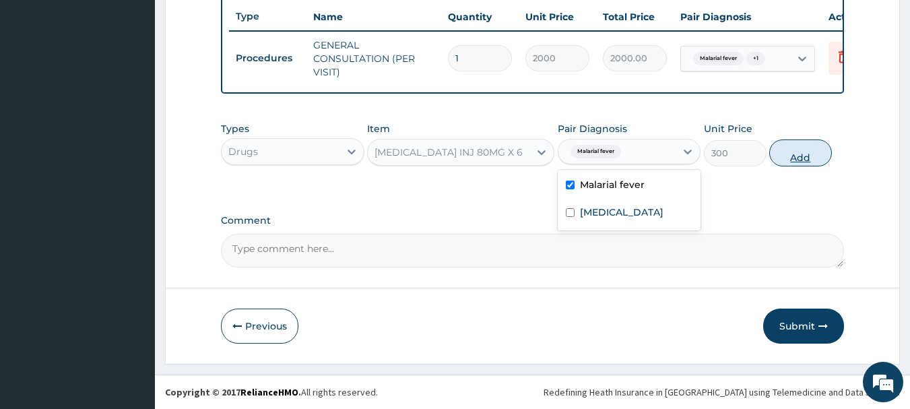
click at [790, 156] on button "Add" at bounding box center [800, 152] width 63 height 27
type input "0"
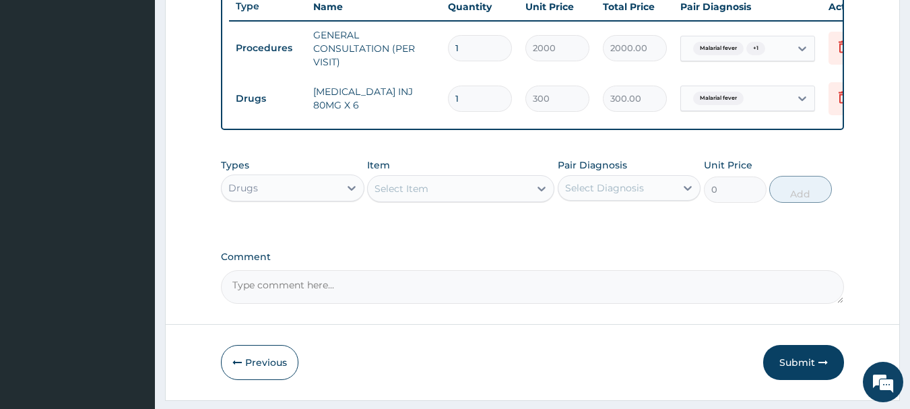
type input "0.00"
type input "3"
type input "900.00"
type input "3"
click at [491, 197] on div "Select Item" at bounding box center [449, 189] width 162 height 22
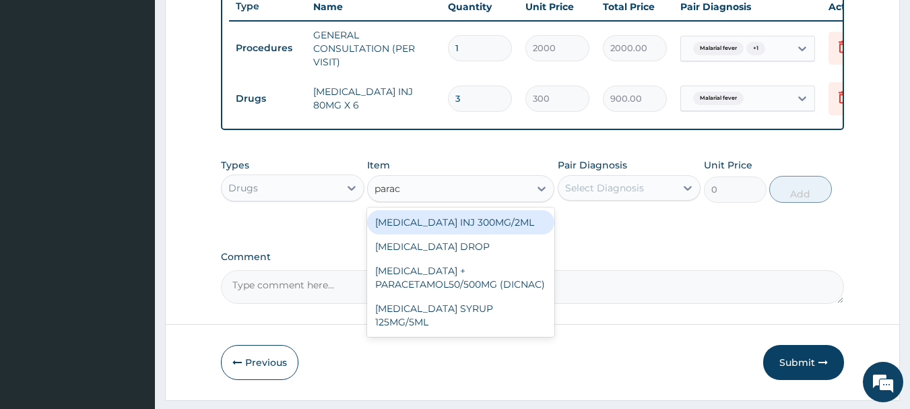
type input "parace"
click at [483, 230] on div "PARACETAMOL INJ 300MG/2ML" at bounding box center [460, 222] width 187 height 24
type input "200"
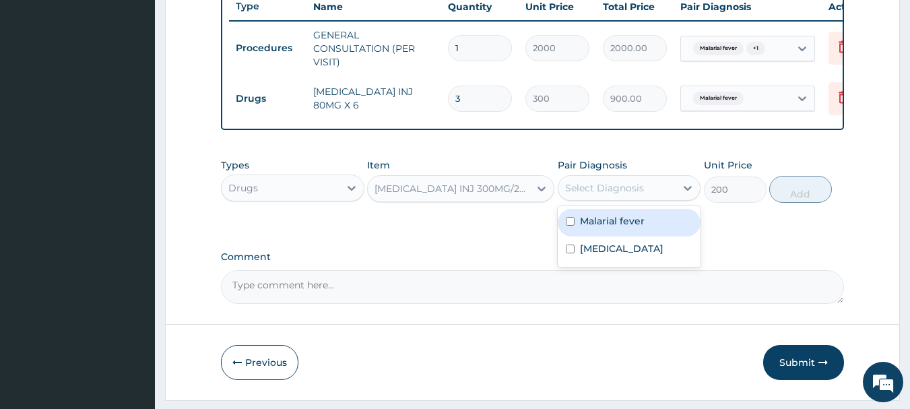
click at [597, 195] on div "Select Diagnosis" at bounding box center [604, 187] width 79 height 13
click at [580, 236] on div "Malarial fever" at bounding box center [628, 223] width 143 height 28
checkbox input "true"
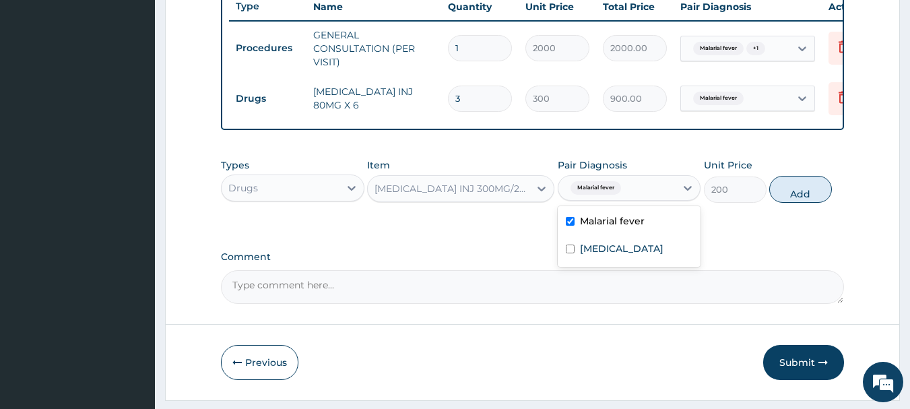
click at [798, 193] on button "Add" at bounding box center [800, 189] width 63 height 27
type input "0"
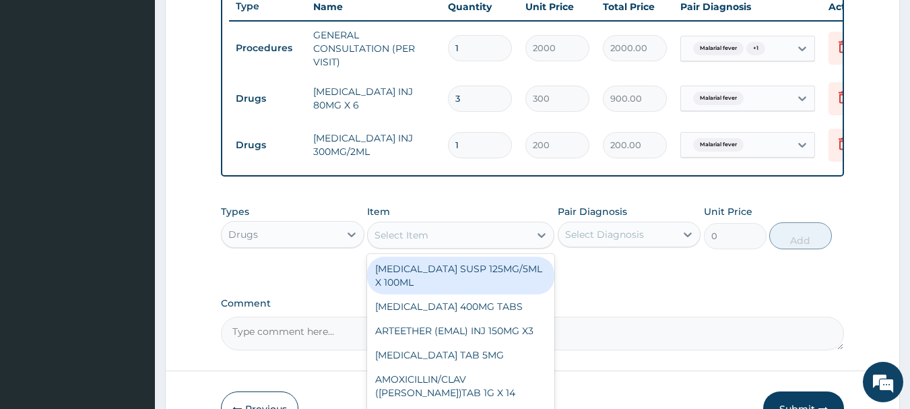
click at [460, 245] on div "Select Item" at bounding box center [449, 235] width 162 height 22
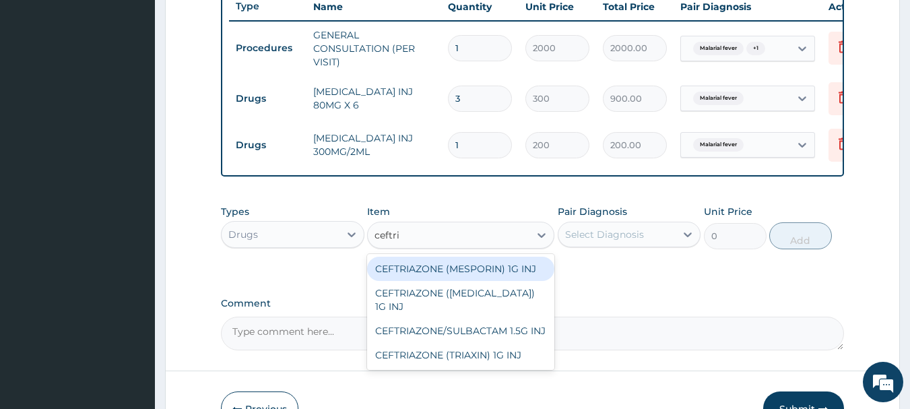
type input "ceftria"
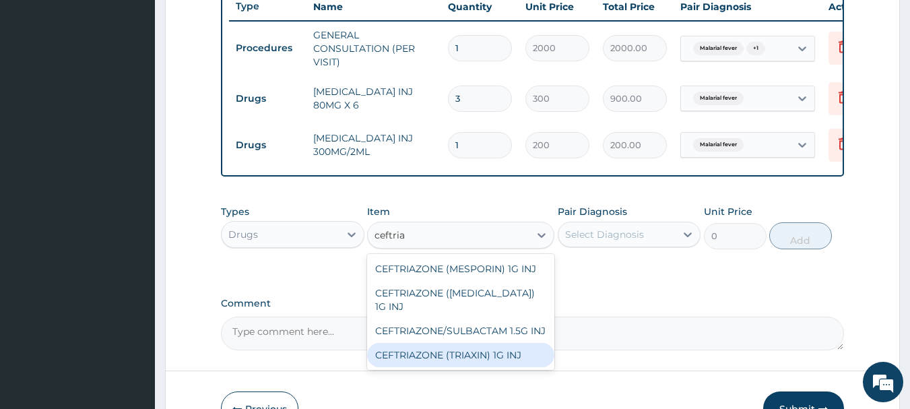
click at [446, 352] on div "CEFTRIAZONE (TRIAXIN) 1G INJ" at bounding box center [460, 355] width 187 height 24
type input "1000"
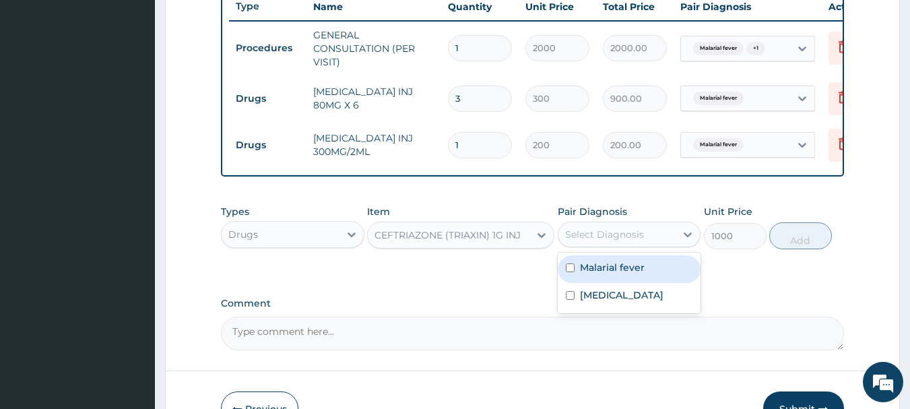
click at [586, 241] on div "Select Diagnosis" at bounding box center [604, 234] width 79 height 13
click at [590, 283] on div "Malarial fever" at bounding box center [628, 269] width 143 height 28
checkbox input "true"
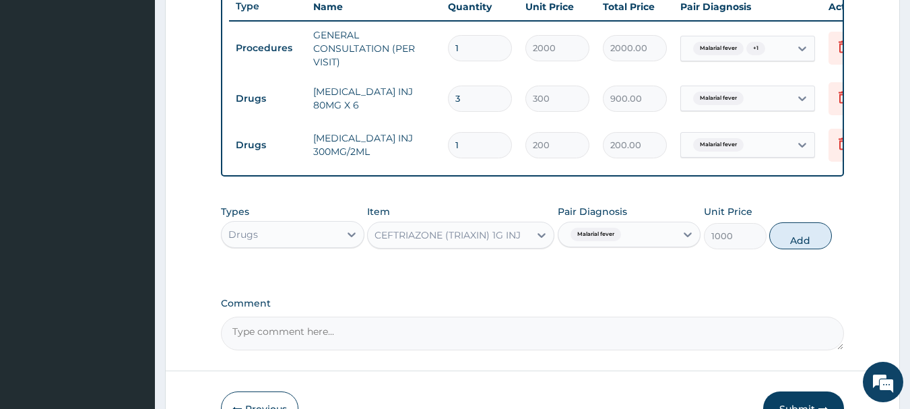
click at [792, 249] on button "Add" at bounding box center [800, 235] width 63 height 27
type input "0"
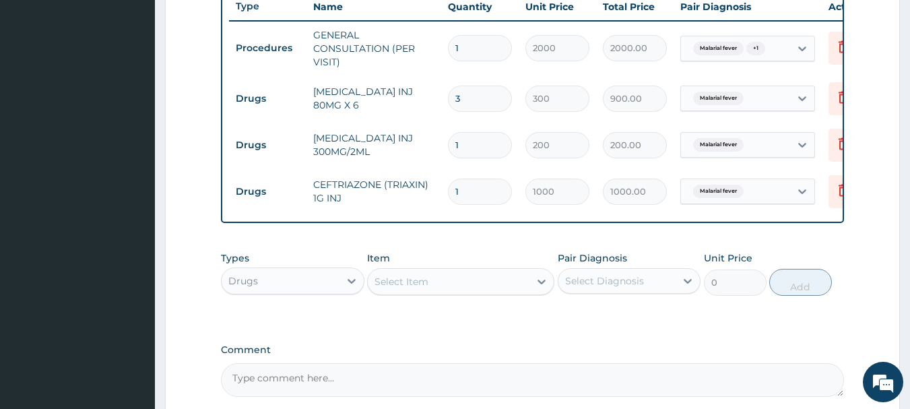
click at [492, 292] on div "Select Item" at bounding box center [449, 282] width 162 height 22
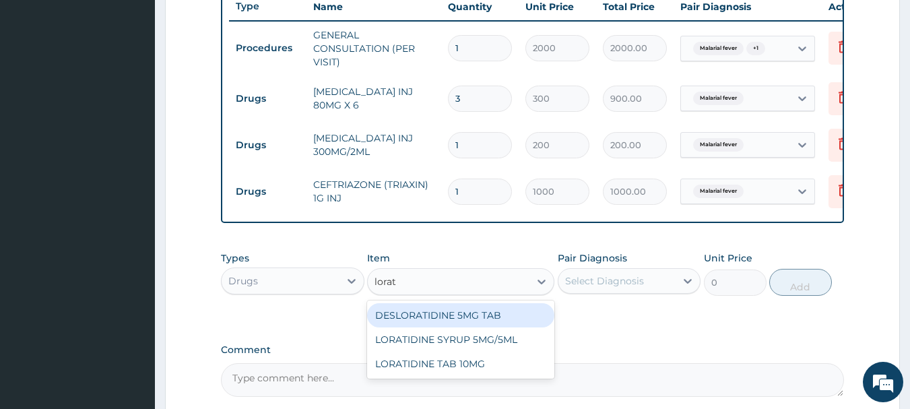
type input "lorati"
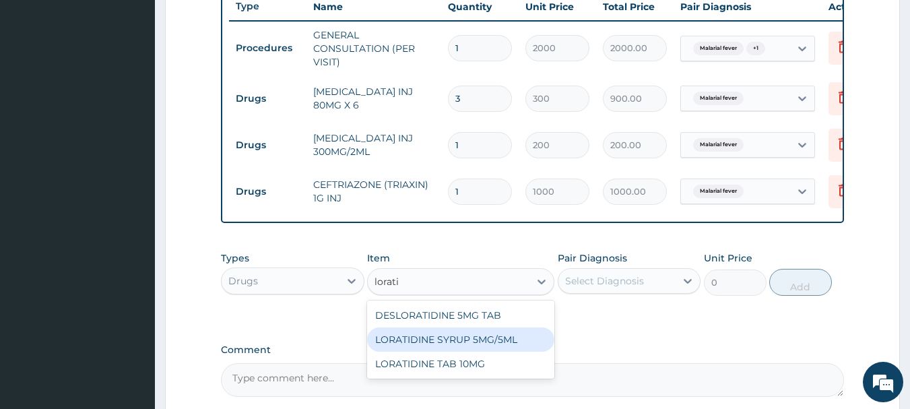
click at [480, 351] on div "LORATIDINE SYRUP 5MG/5ML" at bounding box center [460, 339] width 187 height 24
type input "800"
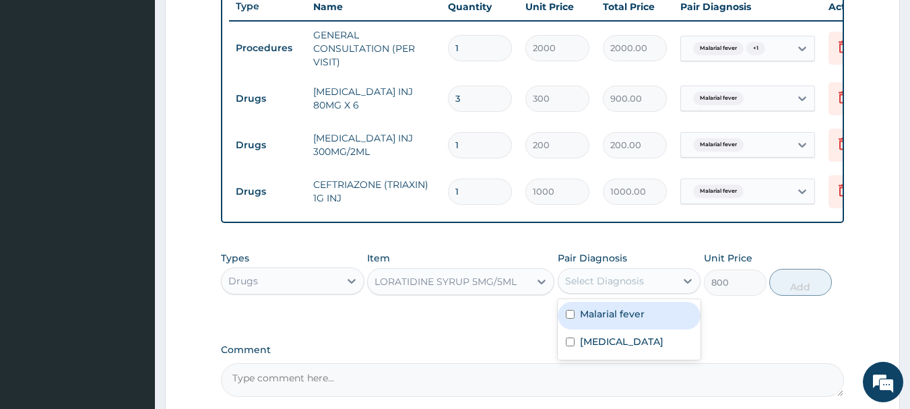
click at [642, 289] on div "Select Diagnosis" at bounding box center [617, 281] width 118 height 22
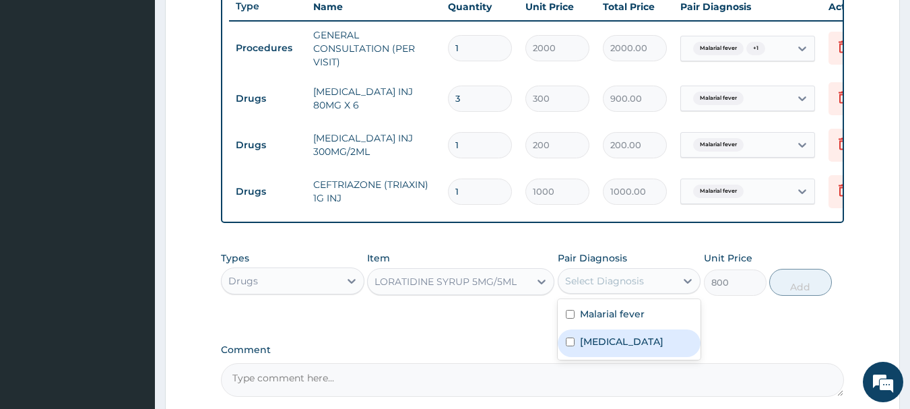
click at [618, 348] on label "Upper respiratory infection" at bounding box center [621, 341] width 83 height 13
checkbox input "true"
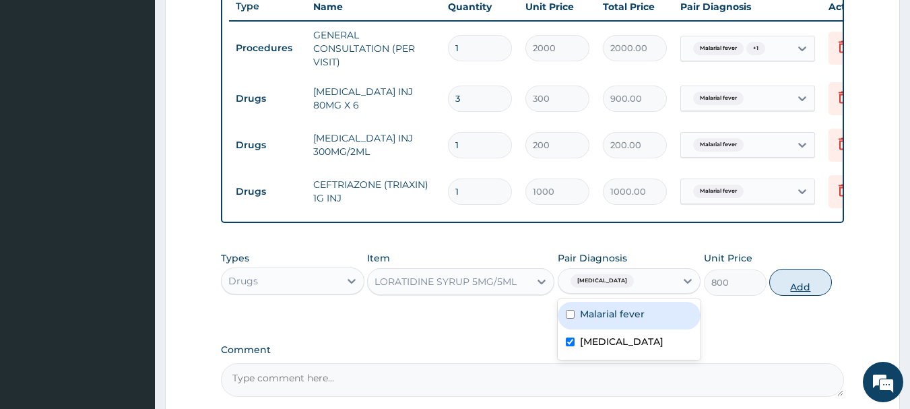
click at [801, 296] on button "Add" at bounding box center [800, 282] width 63 height 27
type input "0"
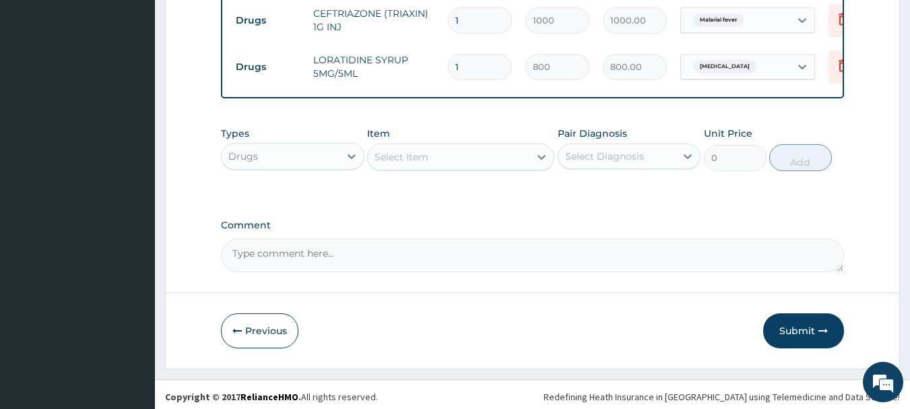
scroll to position [702, 0]
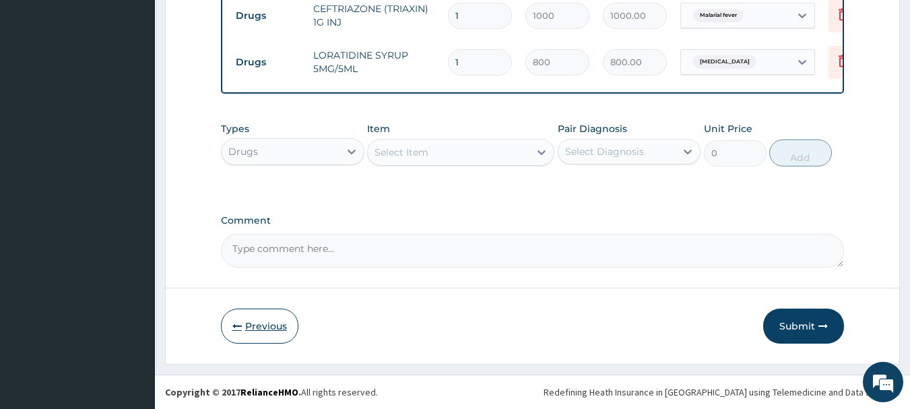
click at [258, 320] on button "Previous" at bounding box center [259, 325] width 77 height 35
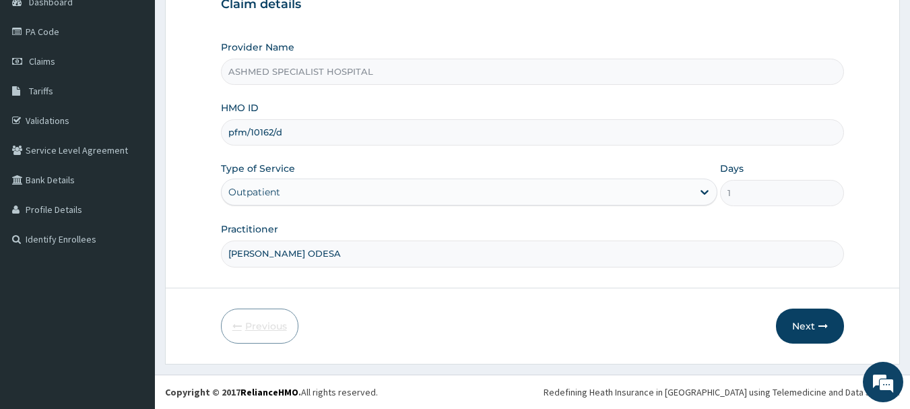
scroll to position [145, 0]
drag, startPoint x: 292, startPoint y: 130, endPoint x: 176, endPoint y: 133, distance: 115.2
click at [176, 133] on form "Step 1 of 2 Claim details Provider Name ASHMED SPECIALIST HOSPITAL HMO ID pfm/1…" at bounding box center [532, 145] width 735 height 437
drag, startPoint x: 298, startPoint y: 129, endPoint x: 173, endPoint y: 134, distance: 124.7
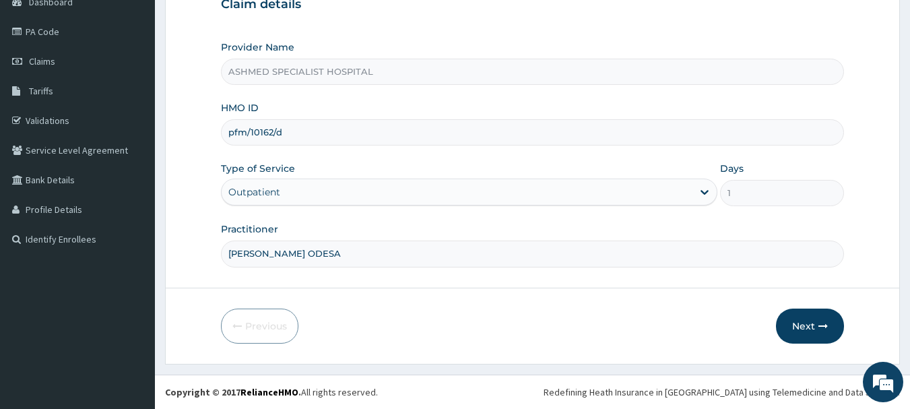
click at [173, 134] on form "Step 1 of 2 Claim details Provider Name ASHMED SPECIALIST HOSPITAL HMO ID pfm/1…" at bounding box center [532, 145] width 735 height 437
click at [793, 315] on button "Next" at bounding box center [810, 325] width 68 height 35
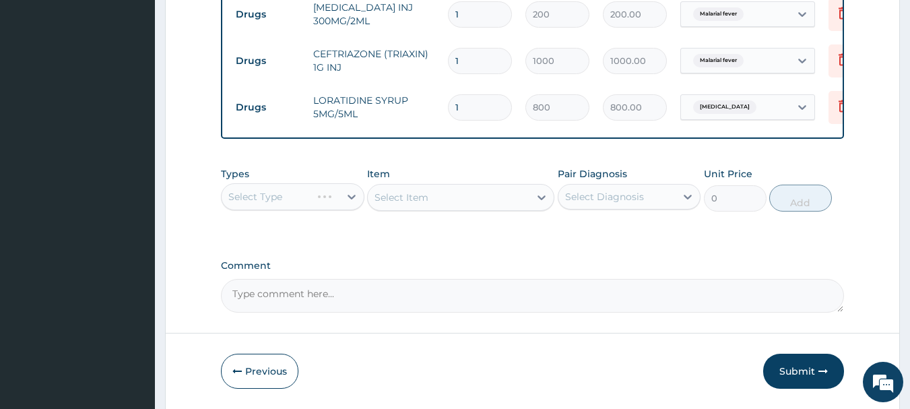
scroll to position [702, 0]
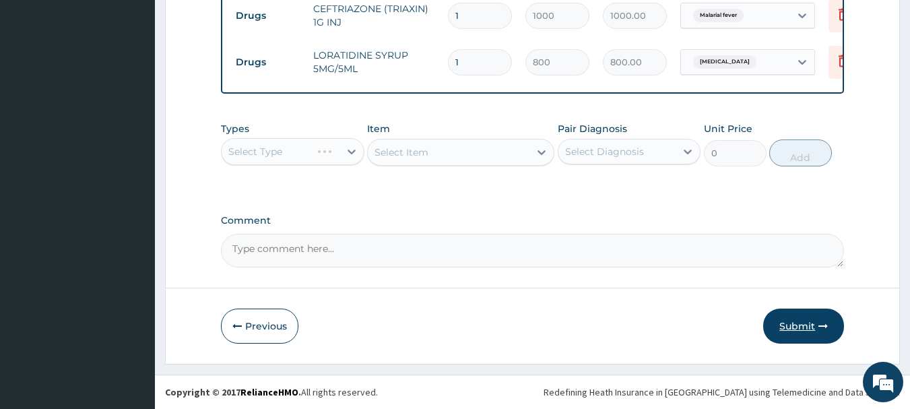
click at [799, 321] on button "Submit" at bounding box center [803, 325] width 81 height 35
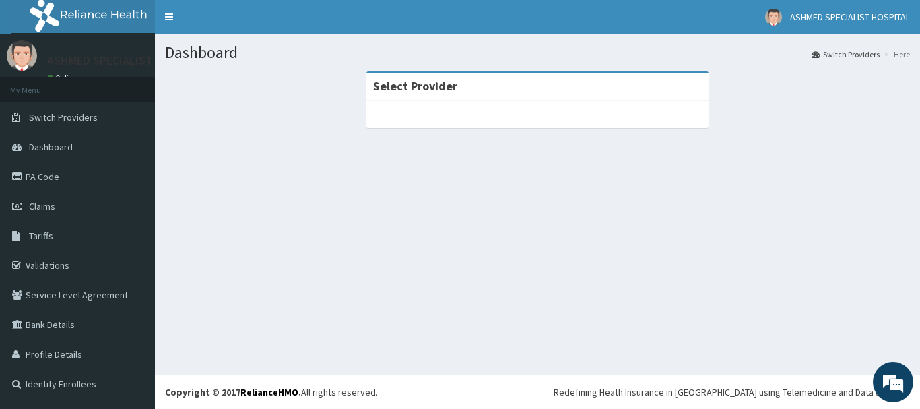
click at [525, 269] on div "Dashboard Switch Providers Here Select Provider" at bounding box center [537, 204] width 765 height 341
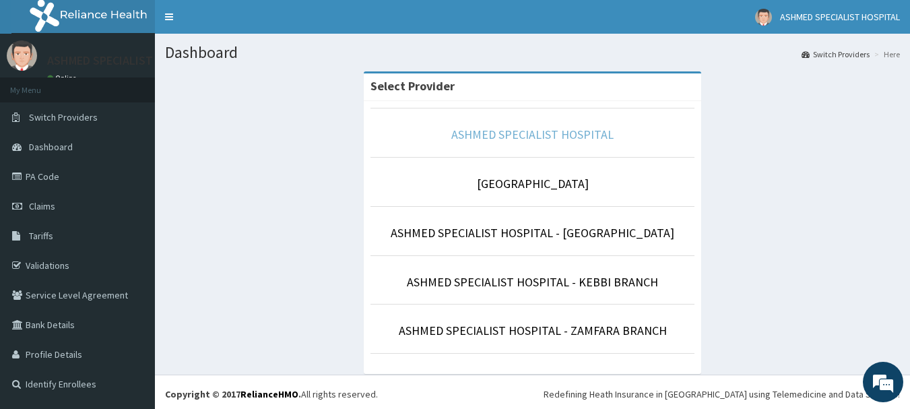
click at [457, 134] on link "ASHMED SPECIALIST HOSPITAL" at bounding box center [532, 134] width 162 height 15
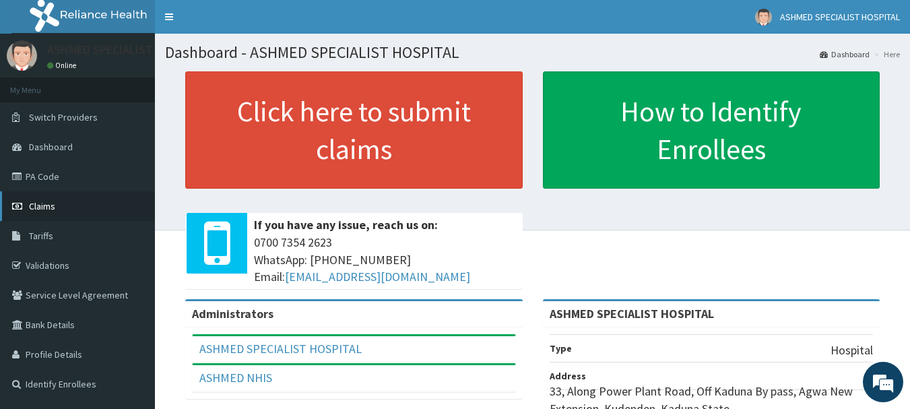
click at [50, 201] on span "Claims" at bounding box center [42, 206] width 26 height 12
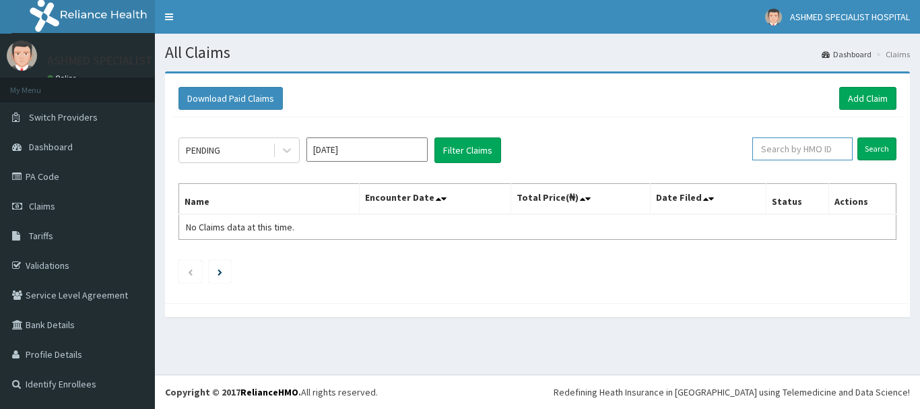
click at [789, 141] on input "text" at bounding box center [802, 148] width 100 height 23
paste input "pfm/10162/d"
type input "pfm/10162/d"
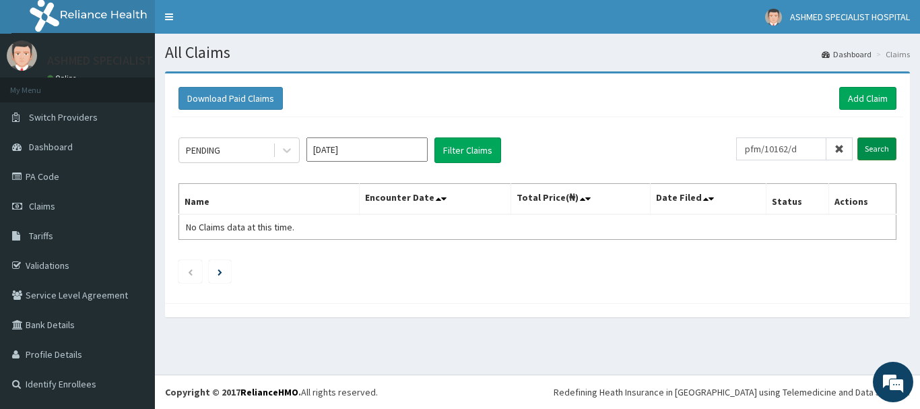
click at [867, 146] on input "Search" at bounding box center [876, 148] width 39 height 23
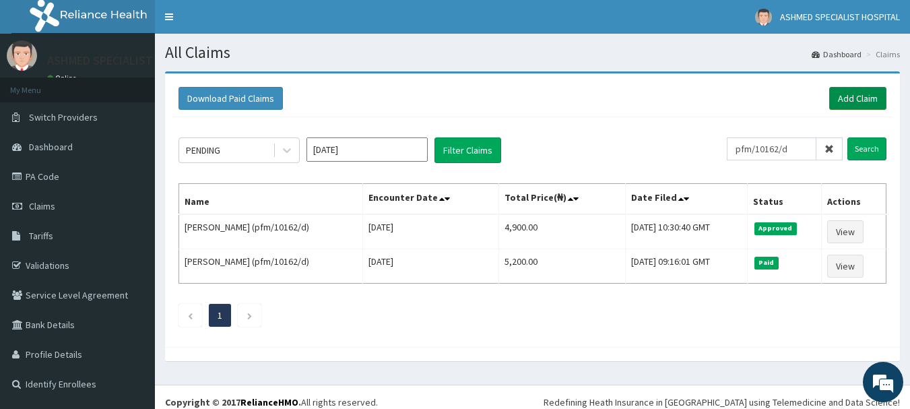
click at [849, 96] on link "Add Claim" at bounding box center [857, 98] width 57 height 23
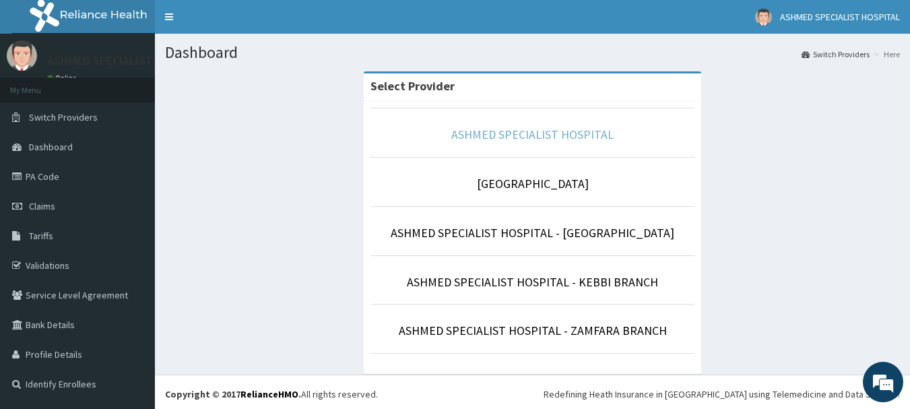
click at [481, 139] on link "ASHMED SPECIALIST HOSPITAL" at bounding box center [532, 134] width 162 height 15
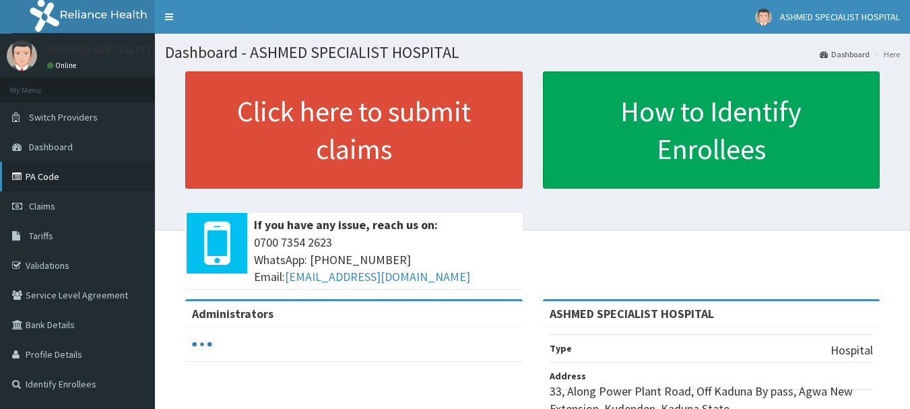
click at [53, 176] on link "PA Code" at bounding box center [77, 177] width 155 height 30
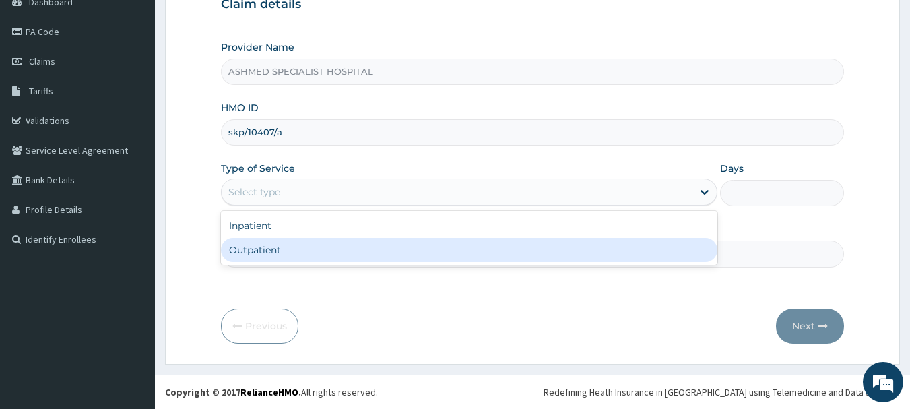
click at [661, 258] on div "Outpatient" at bounding box center [469, 250] width 496 height 24
type input "1"
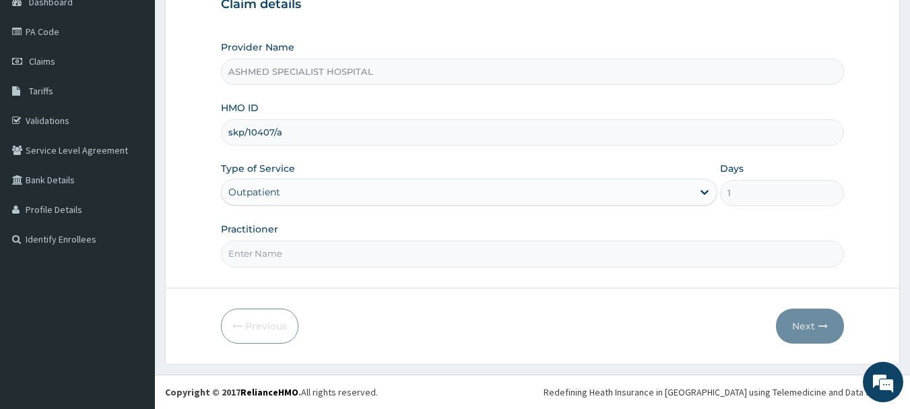
click at [342, 257] on input "Practitioner" at bounding box center [532, 253] width 623 height 26
type input "DR. JEROME SUNDAY"
click at [806, 325] on button "Next" at bounding box center [810, 325] width 68 height 35
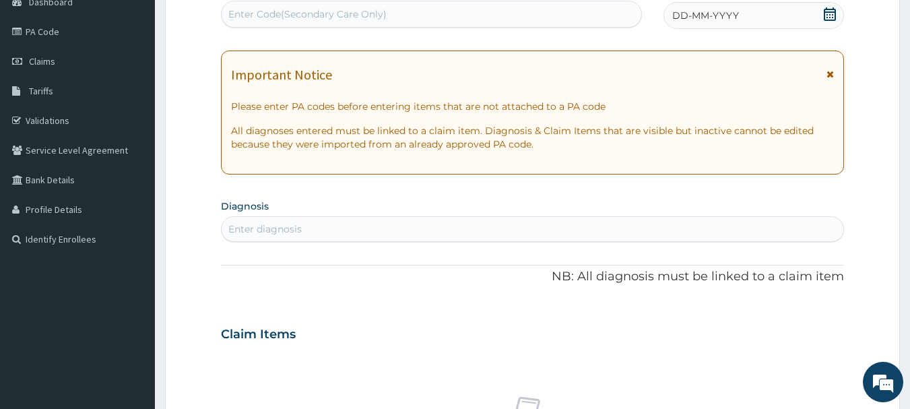
click at [342, 16] on div "Enter Code(Secondary Care Only)" at bounding box center [307, 13] width 158 height 13
paste input "PA/5CB012"
type input "PA/5CB012"
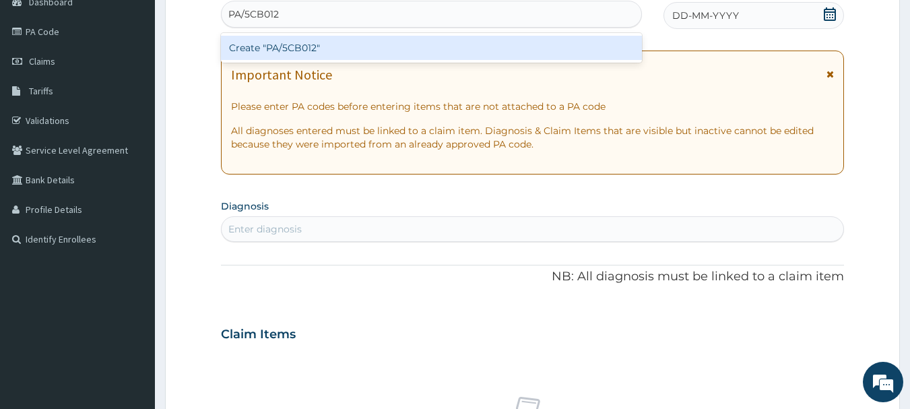
click at [337, 43] on div "Create "PA/5CB012"" at bounding box center [431, 48] width 421 height 24
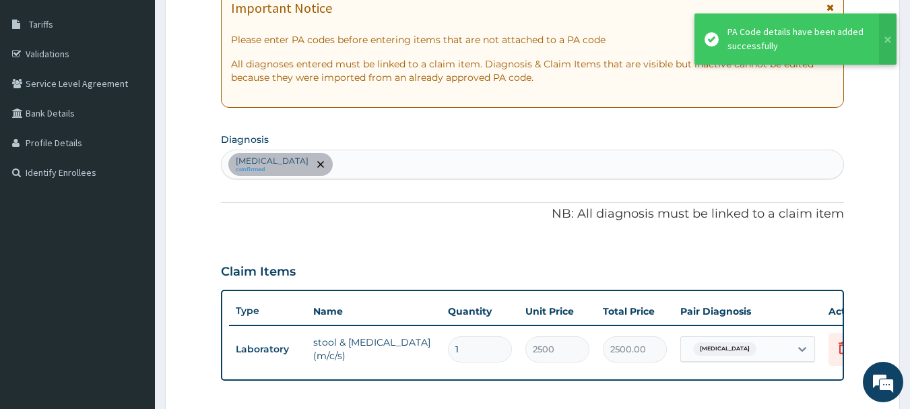
scroll to position [210, 0]
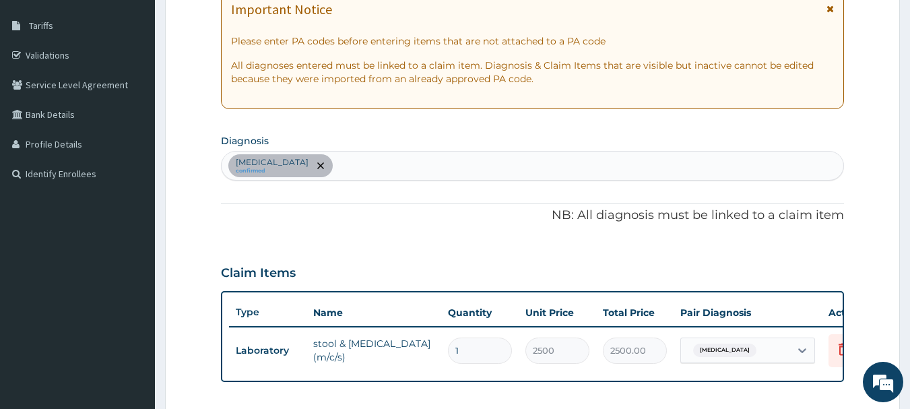
click at [376, 173] on div "Adenoviral enteritis confirmed" at bounding box center [533, 165] width 622 height 28
type input "malaria"
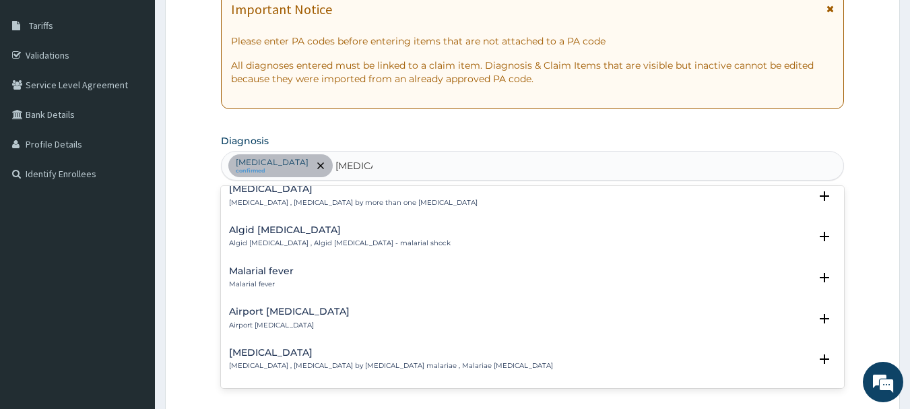
scroll to position [162, 0]
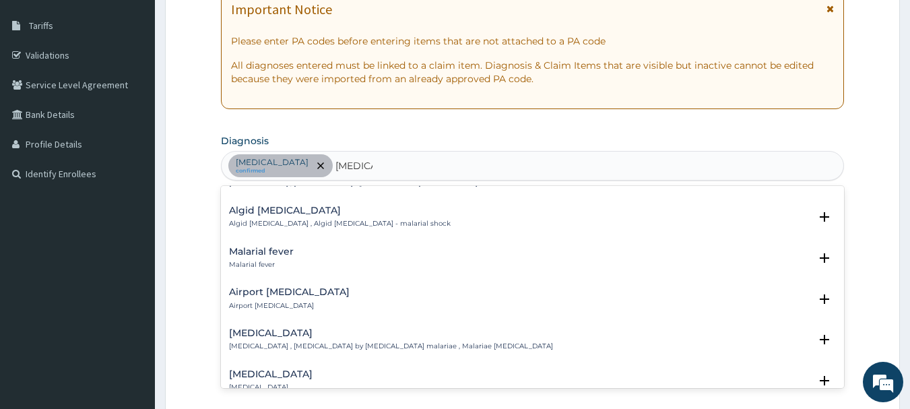
click at [252, 246] on h4 "Malarial fever" at bounding box center [261, 251] width 65 height 10
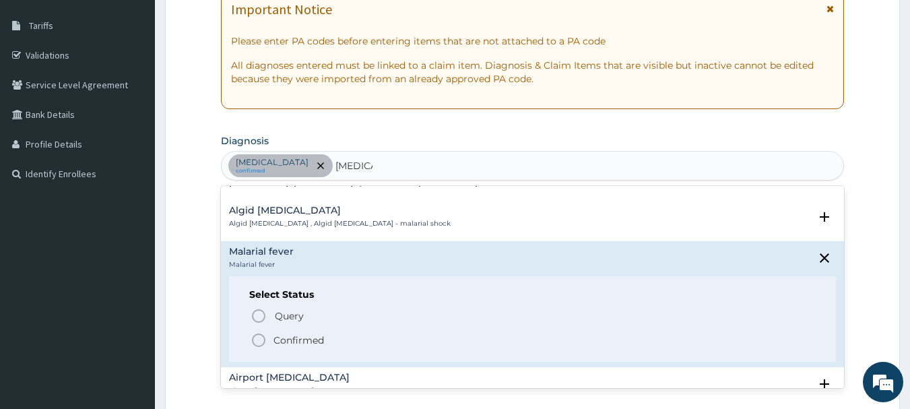
click at [267, 332] on span "Confirmed" at bounding box center [533, 340] width 566 height 16
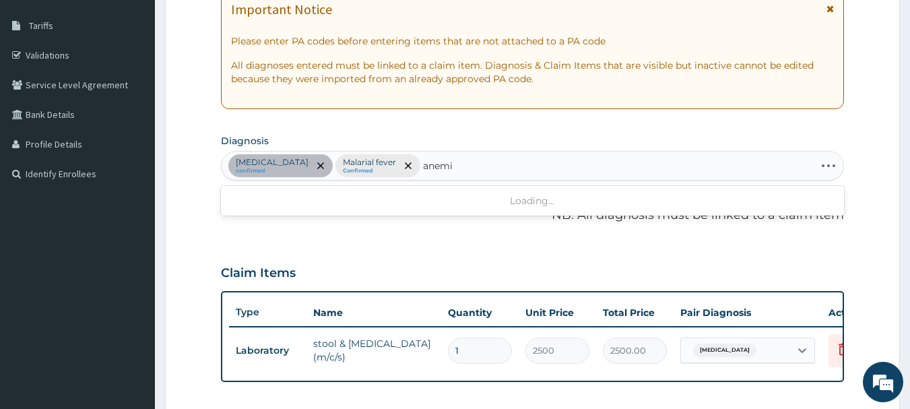
type input "anemia"
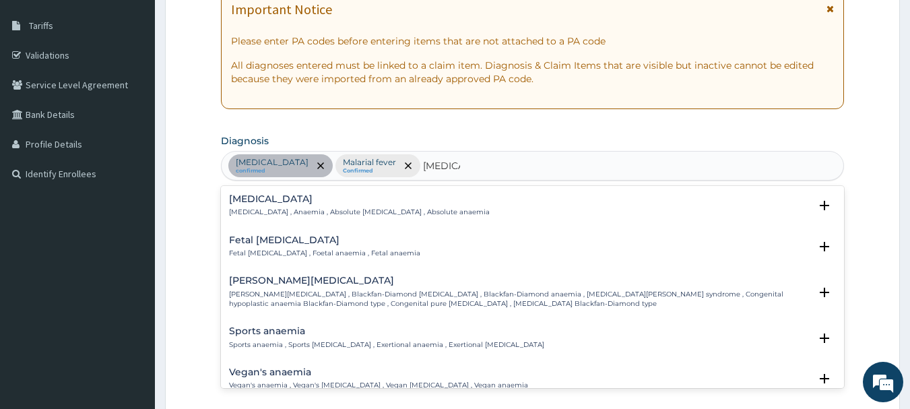
click at [248, 200] on h4 "Anemia" at bounding box center [359, 199] width 261 height 10
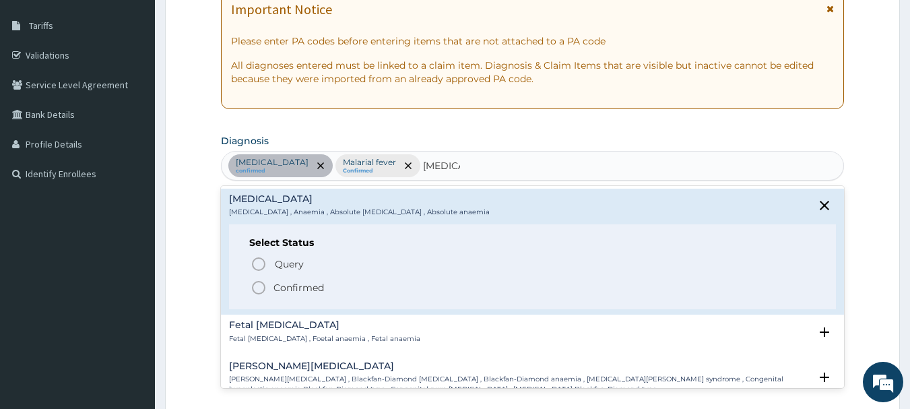
click at [257, 290] on icon "status option filled" at bounding box center [258, 287] width 16 height 16
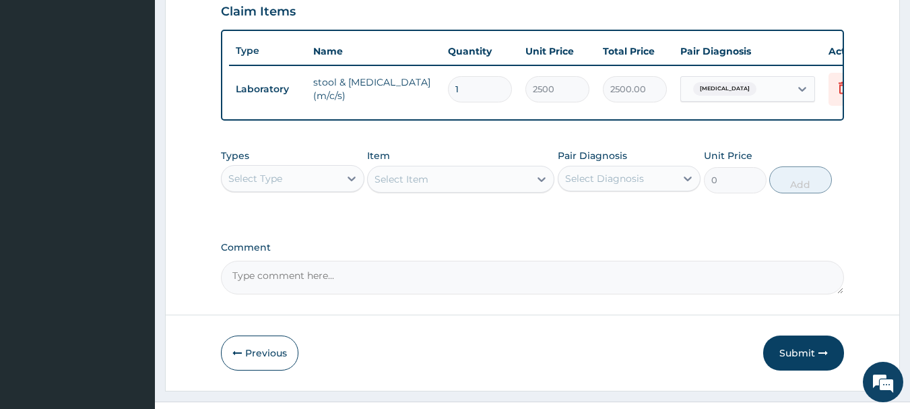
scroll to position [475, 0]
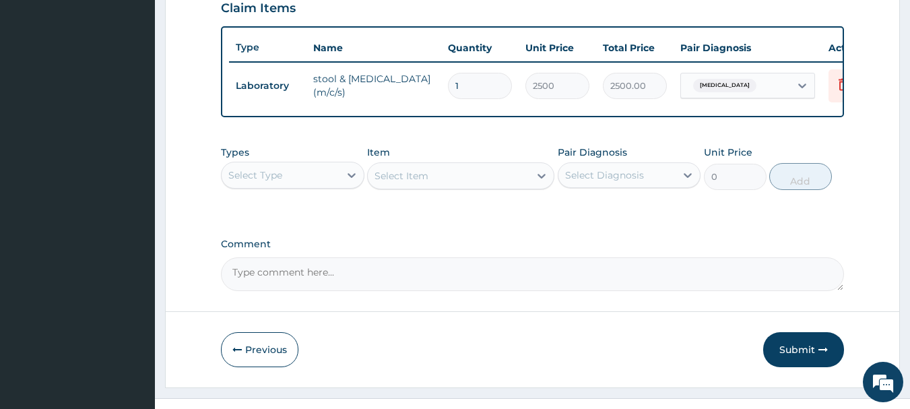
click at [331, 183] on div "Select Type" at bounding box center [281, 175] width 118 height 22
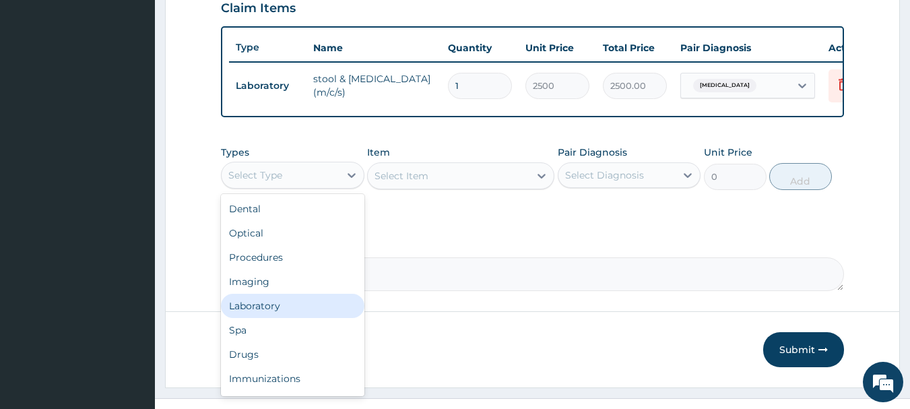
click at [238, 316] on div "Laboratory" at bounding box center [292, 306] width 143 height 24
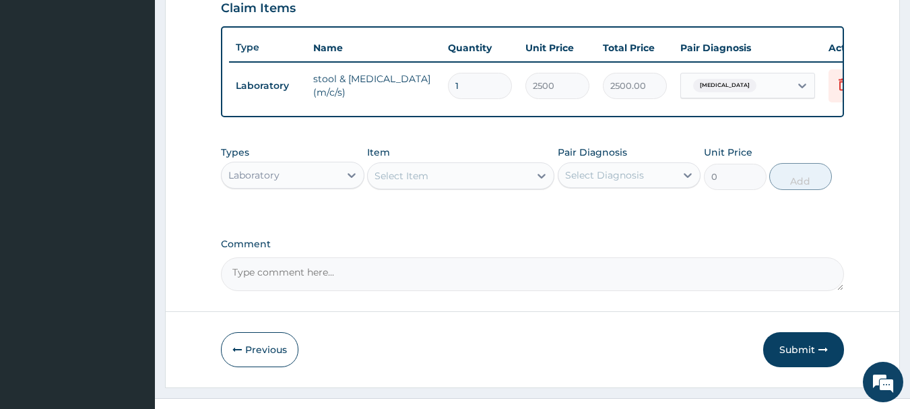
click at [516, 187] on div "Select Item" at bounding box center [449, 176] width 162 height 22
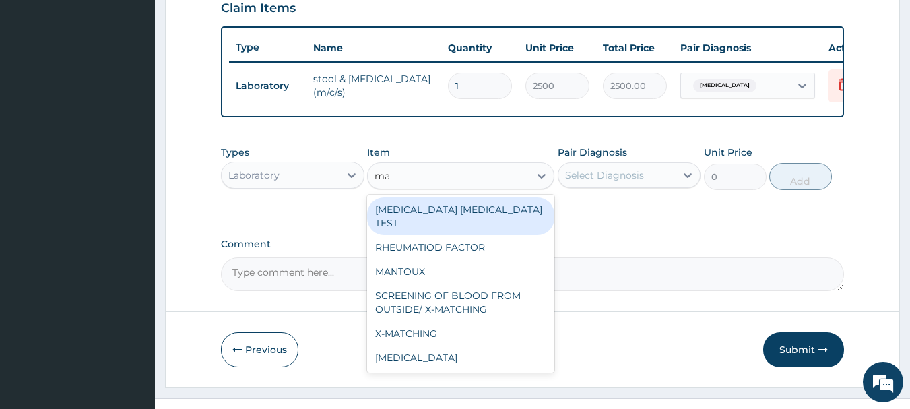
type input "mala"
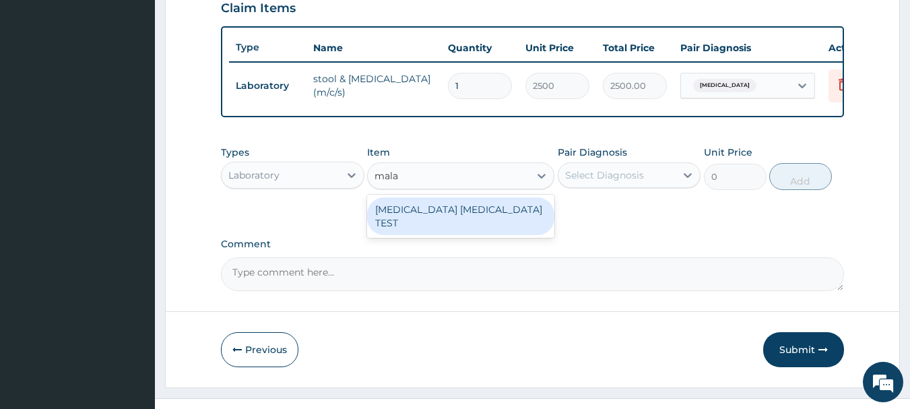
click at [486, 221] on div "MALARIA PARASITE TEST" at bounding box center [460, 216] width 187 height 38
type input "1000"
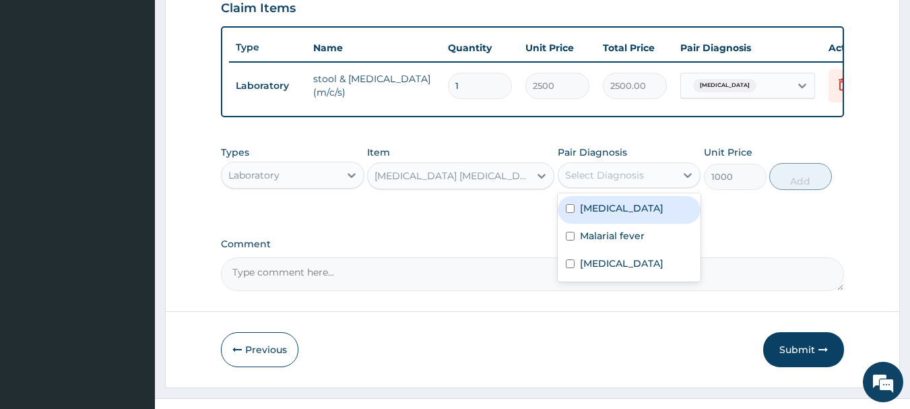
click at [605, 182] on div "Select Diagnosis" at bounding box center [604, 174] width 79 height 13
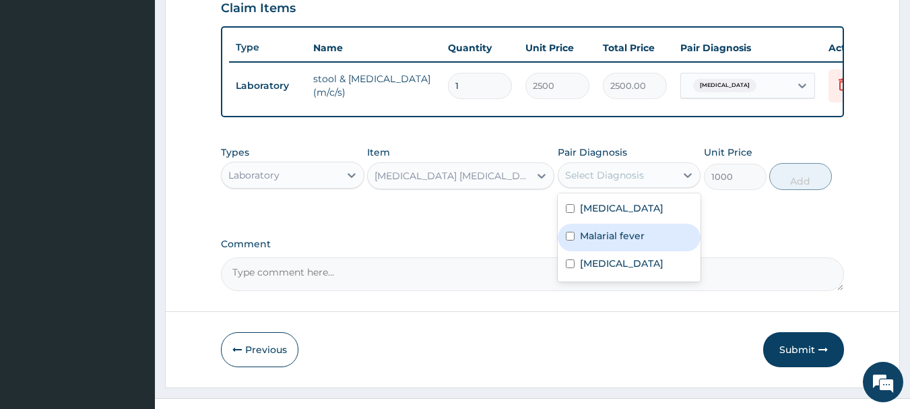
click at [599, 242] on label "Malarial fever" at bounding box center [612, 235] width 65 height 13
checkbox input "true"
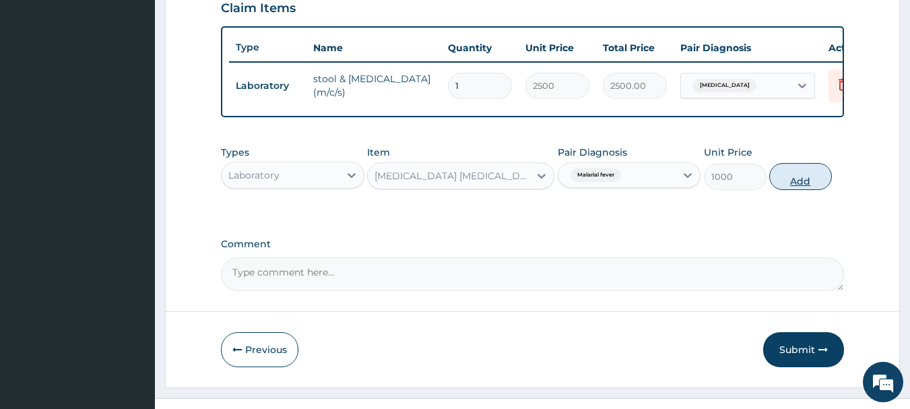
click at [774, 190] on button "Add" at bounding box center [800, 176] width 63 height 27
type input "0"
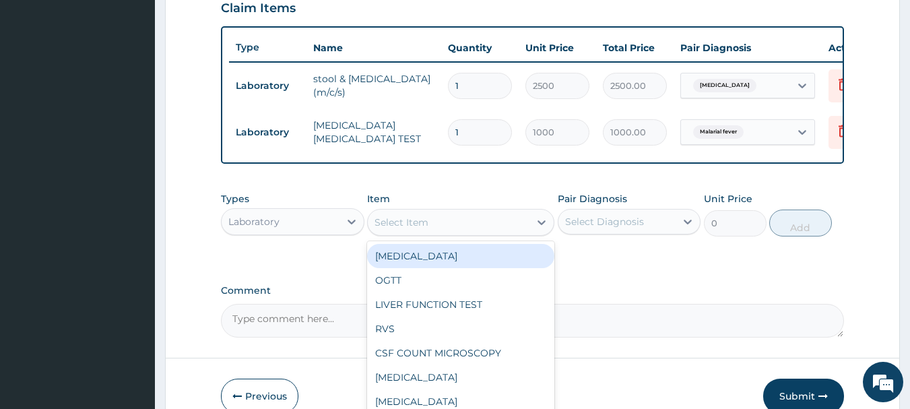
click at [489, 233] on div "Select Item" at bounding box center [449, 222] width 162 height 22
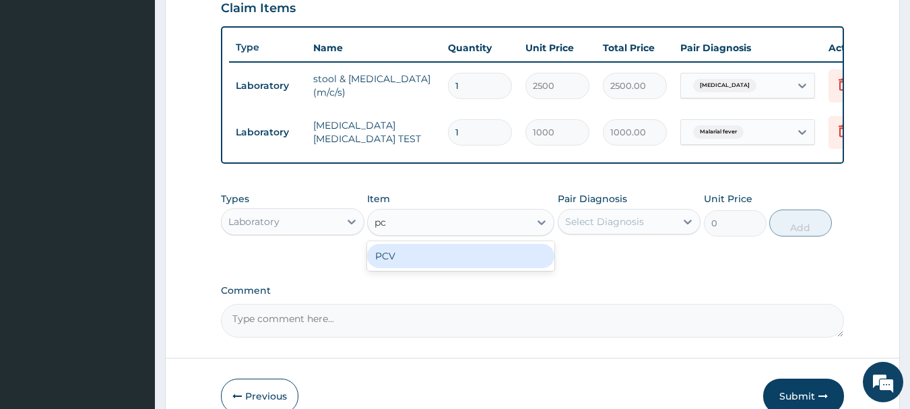
type input "pcv"
click at [475, 266] on div "PCV" at bounding box center [460, 256] width 187 height 24
type input "1000"
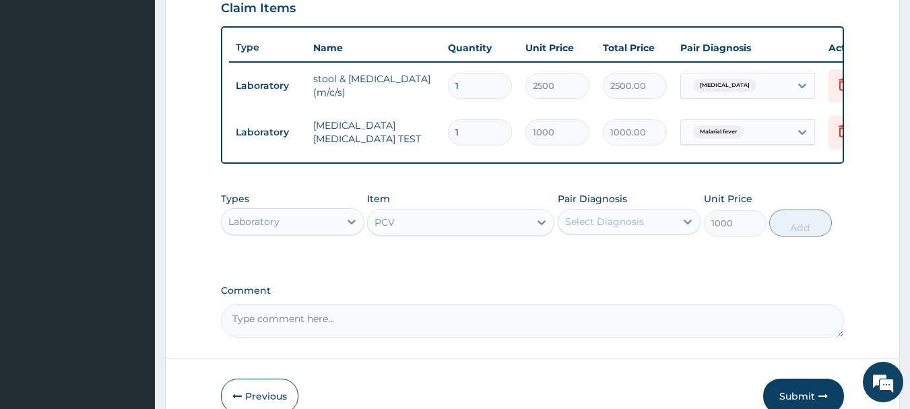
click at [624, 227] on div "Select Diagnosis" at bounding box center [604, 221] width 79 height 13
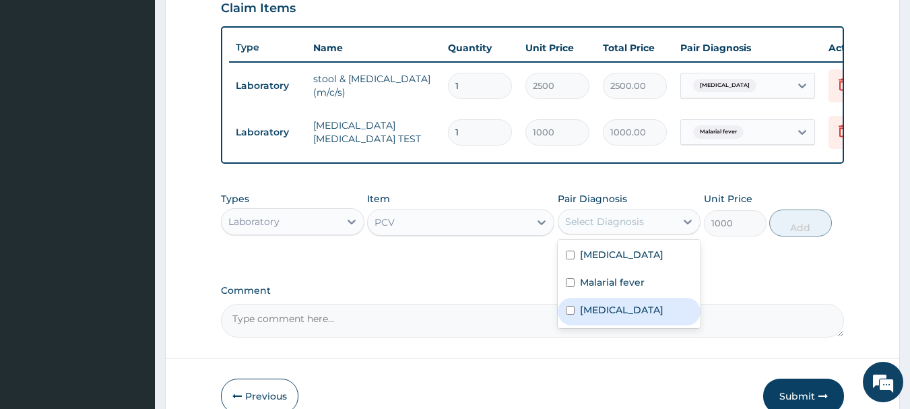
click at [600, 316] on label "Anemia" at bounding box center [621, 309] width 83 height 13
checkbox input "true"
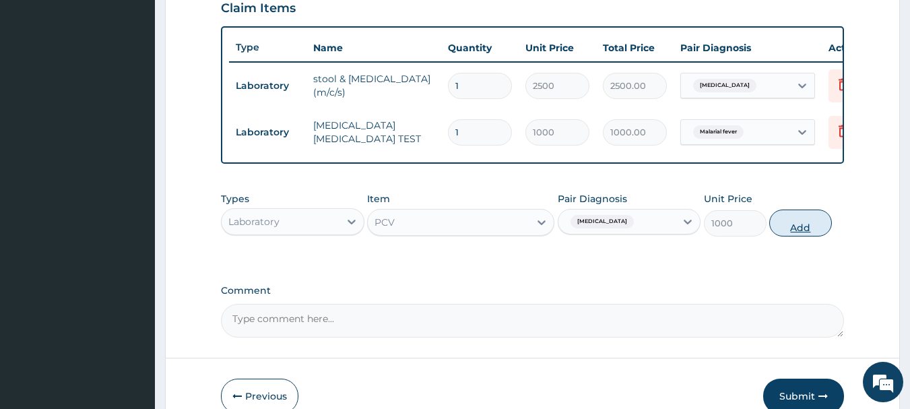
click at [793, 232] on button "Add" at bounding box center [800, 222] width 63 height 27
type input "0"
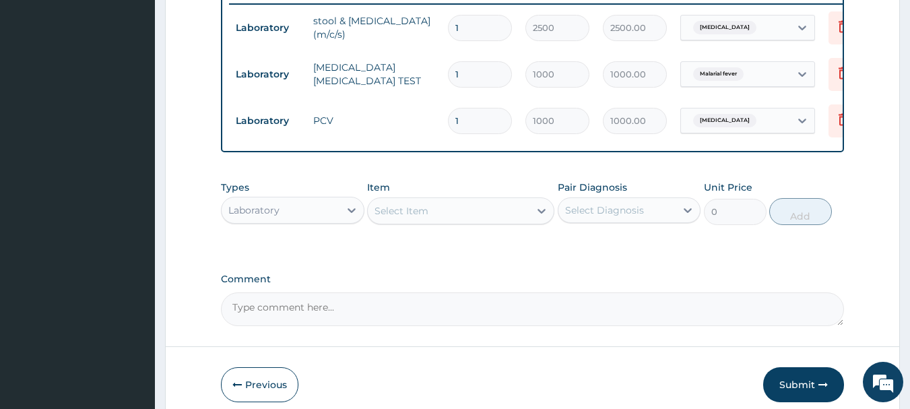
scroll to position [601, 0]
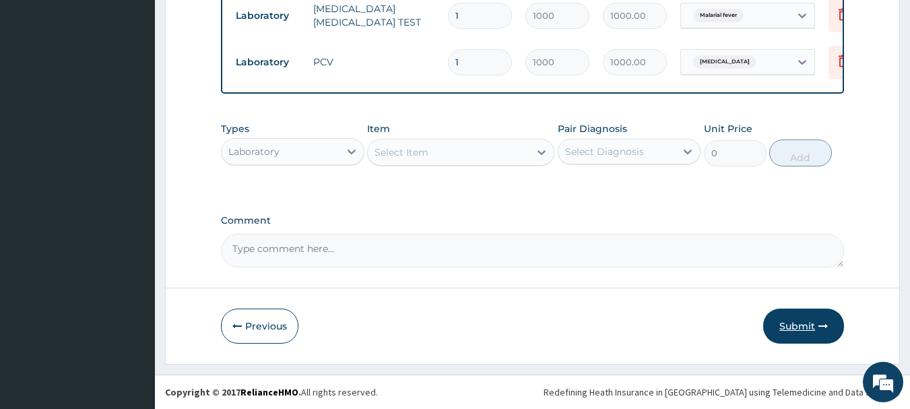
click at [786, 323] on button "Submit" at bounding box center [803, 325] width 81 height 35
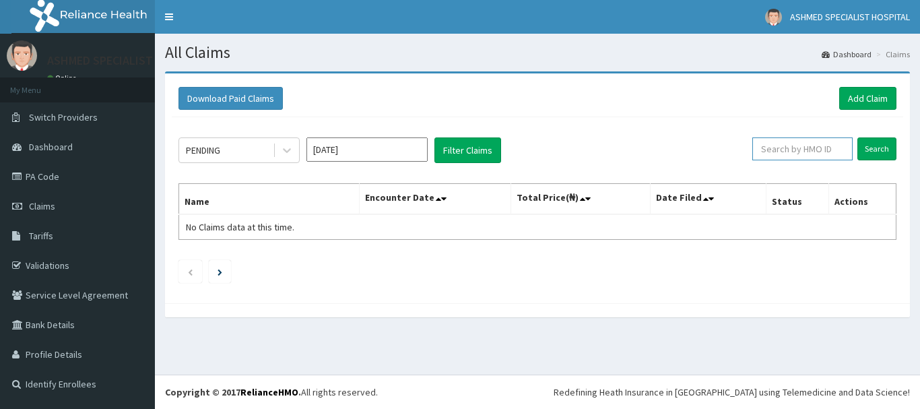
click at [772, 149] on input "text" at bounding box center [802, 148] width 100 height 23
paste input "skp/10407/a"
type input "skp/10407/a"
click at [877, 146] on input "Search" at bounding box center [876, 148] width 39 height 23
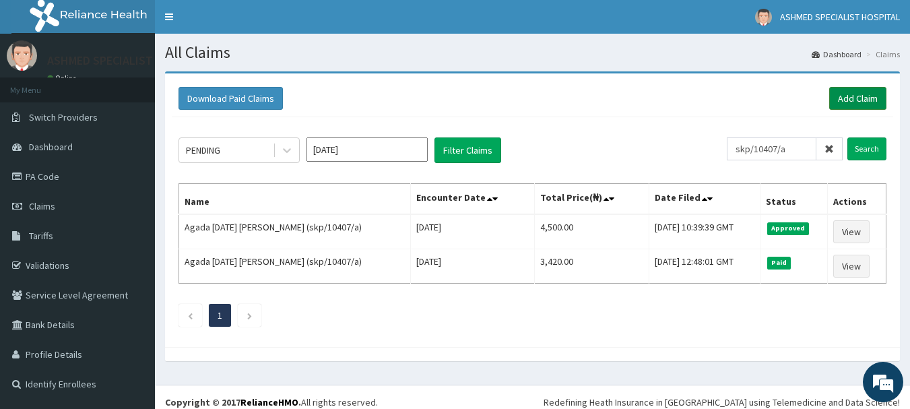
click at [850, 100] on link "Add Claim" at bounding box center [857, 98] width 57 height 23
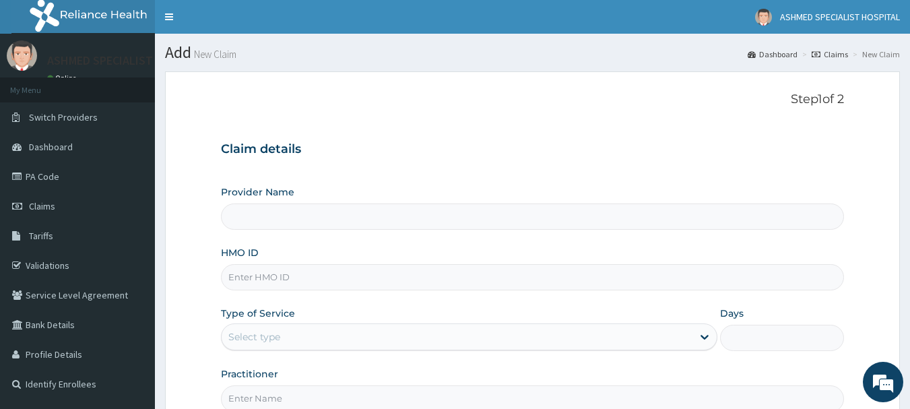
type input "ASHMED SPECIALIST HOSPITAL"
click at [264, 273] on input "HMO ID" at bounding box center [532, 277] width 623 height 26
paste input "skp/10335/a"
type input "skp/10335/a"
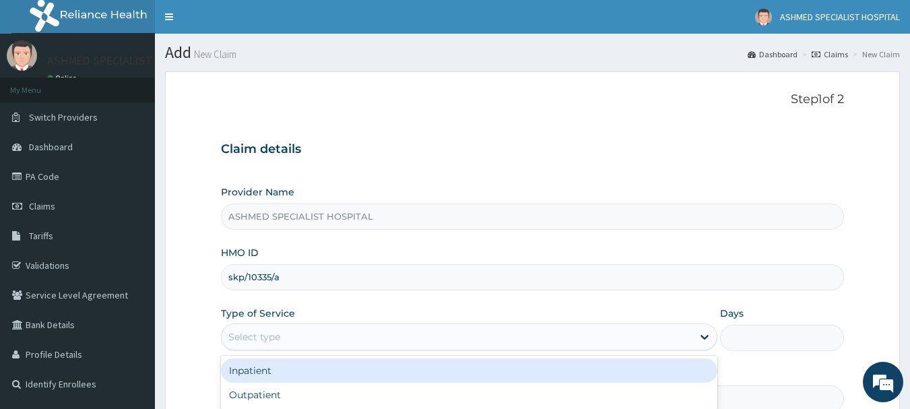
click at [260, 338] on div "Select type" at bounding box center [254, 336] width 52 height 13
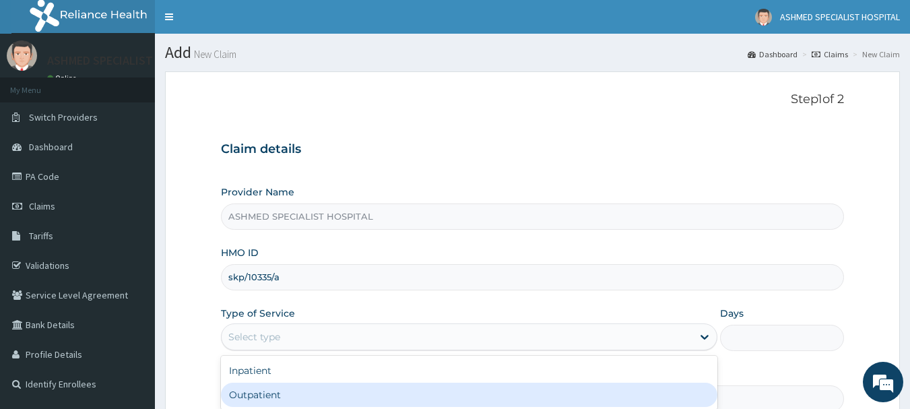
click at [260, 393] on div "Outpatient" at bounding box center [469, 394] width 496 height 24
type input "1"
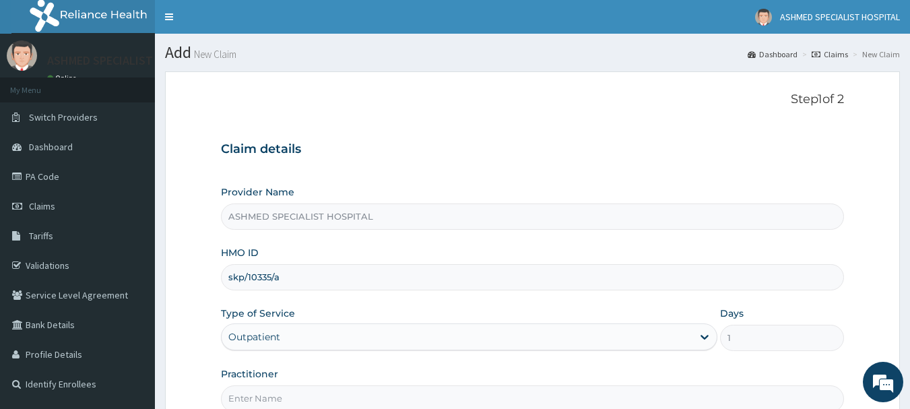
scroll to position [145, 0]
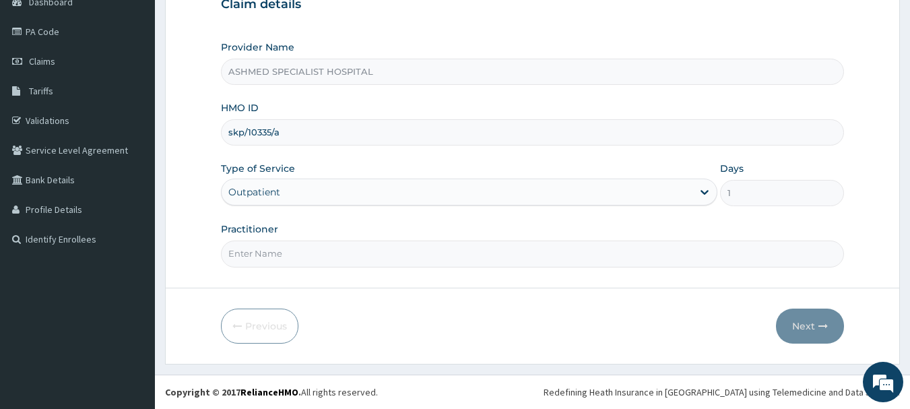
click at [261, 255] on input "Practitioner" at bounding box center [532, 253] width 623 height 26
type input "[PERSON_NAME] ODESA"
click at [807, 329] on button "Next" at bounding box center [810, 325] width 68 height 35
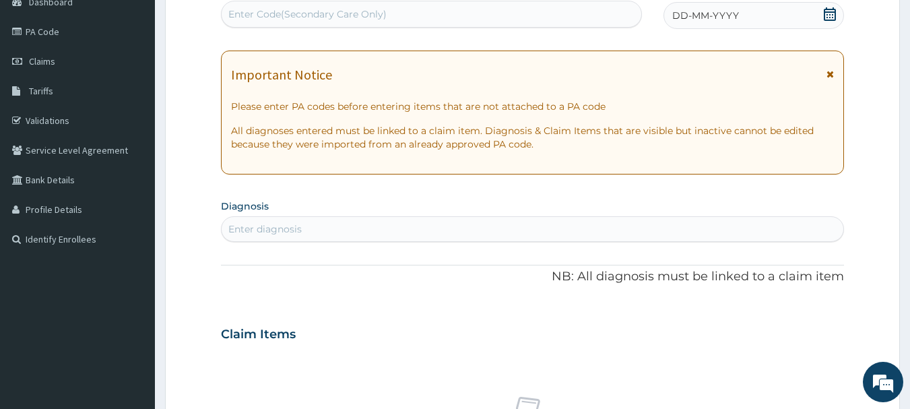
click at [446, 7] on div "Enter Code(Secondary Care Only)" at bounding box center [432, 14] width 420 height 22
paste input "PA/F30056"
type input "PA/F30056"
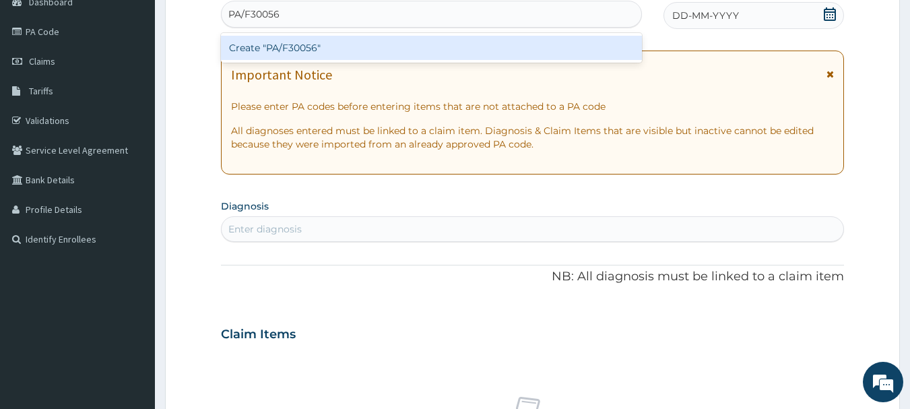
click at [364, 49] on div "Create "PA/F30056"" at bounding box center [431, 48] width 421 height 24
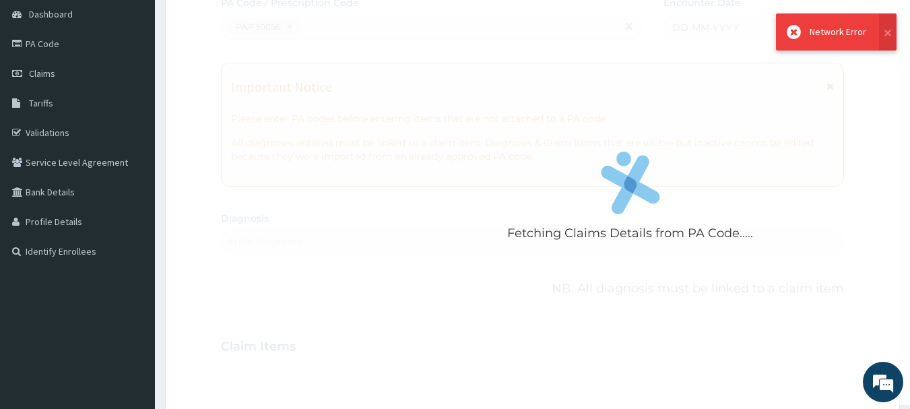
scroll to position [0, 0]
